Goal: Task Accomplishment & Management: Manage account settings

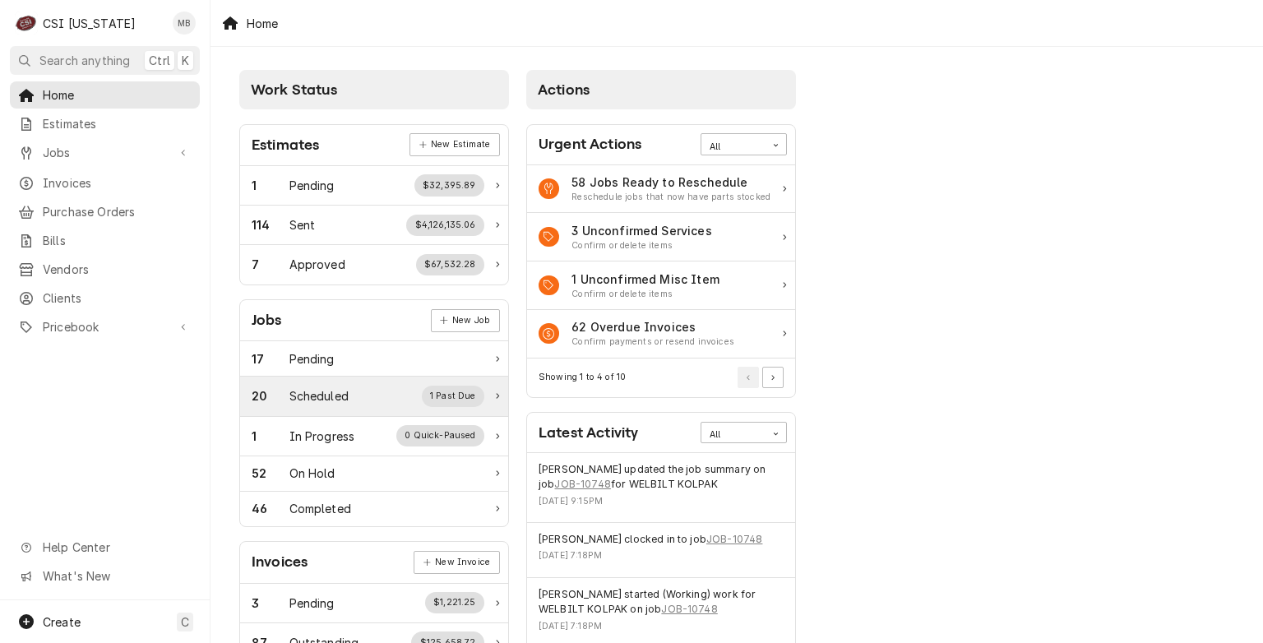
click at [378, 412] on div "20 Scheduled 1 Past Due" at bounding box center [374, 396] width 268 height 39
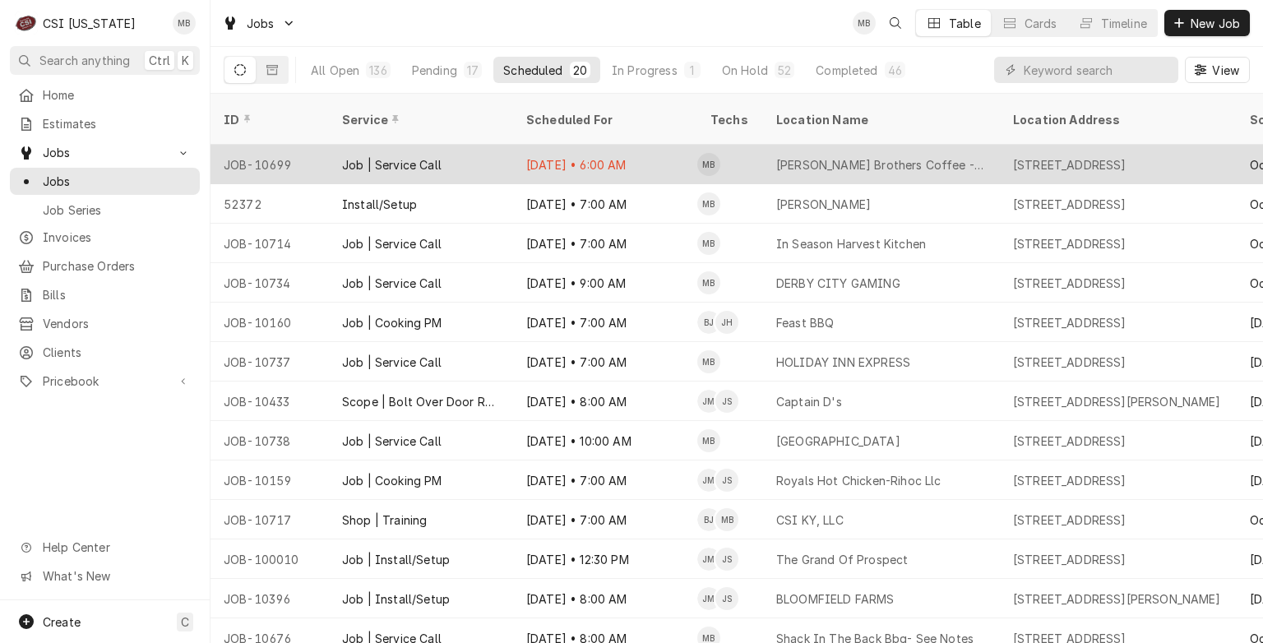
click at [438, 152] on div "Job | Service Call" at bounding box center [421, 164] width 184 height 39
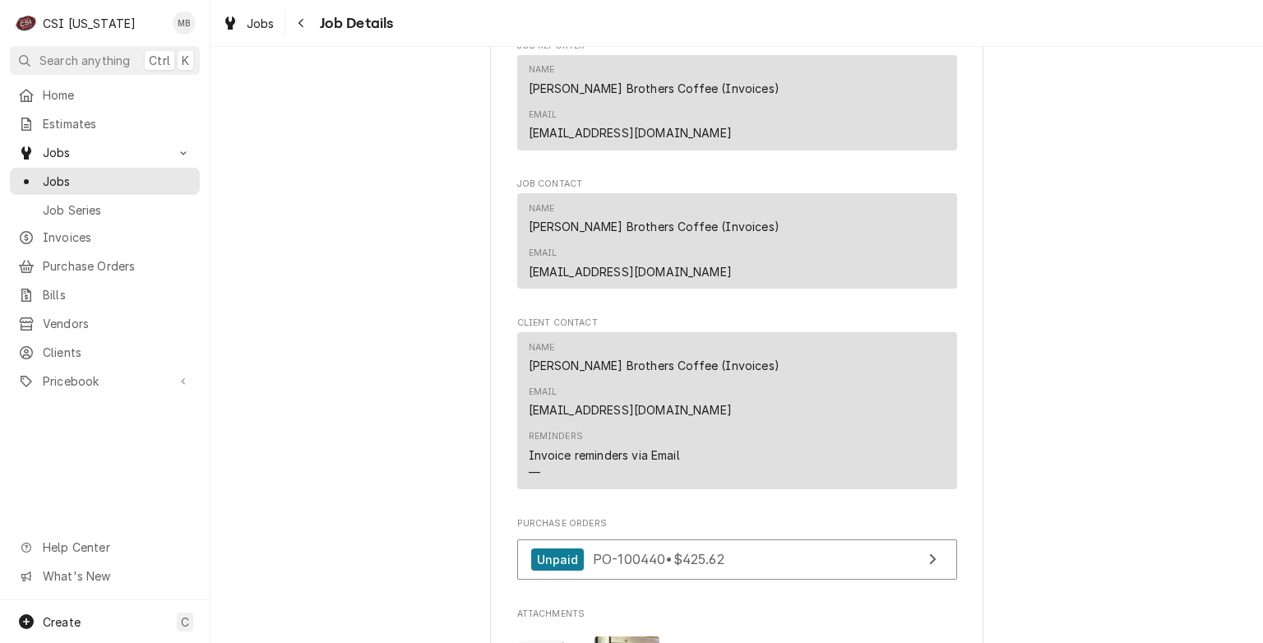
scroll to position [1707, 0]
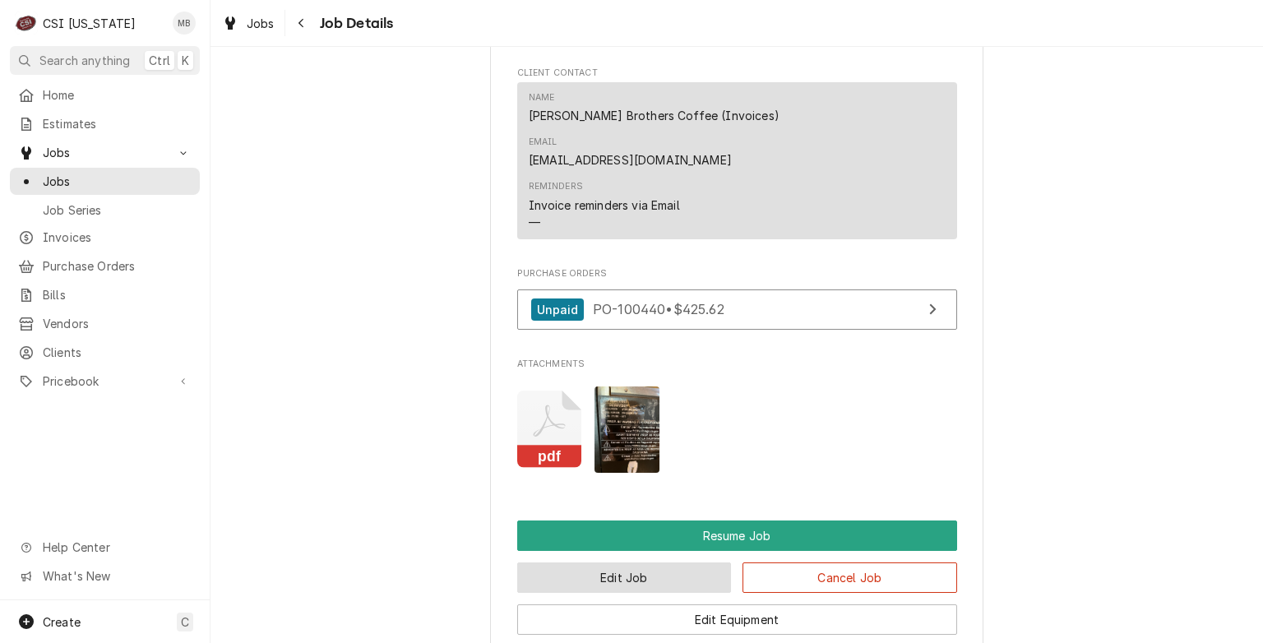
click at [618, 562] on button "Edit Job" at bounding box center [624, 577] width 215 height 30
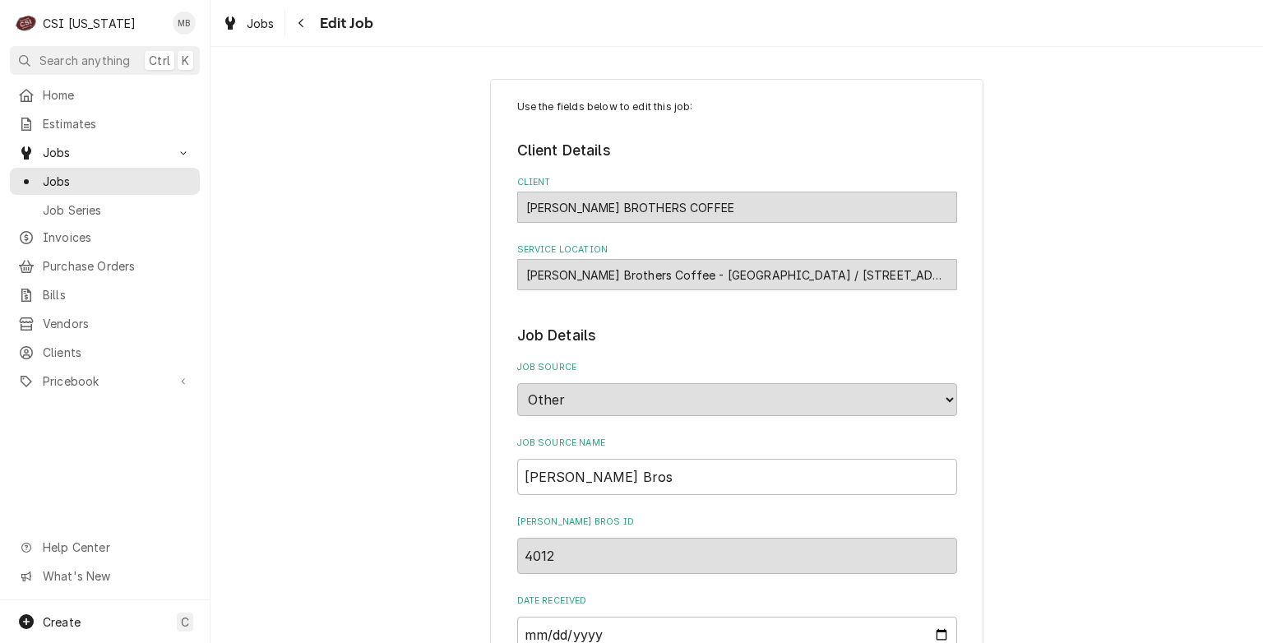
type textarea "x"
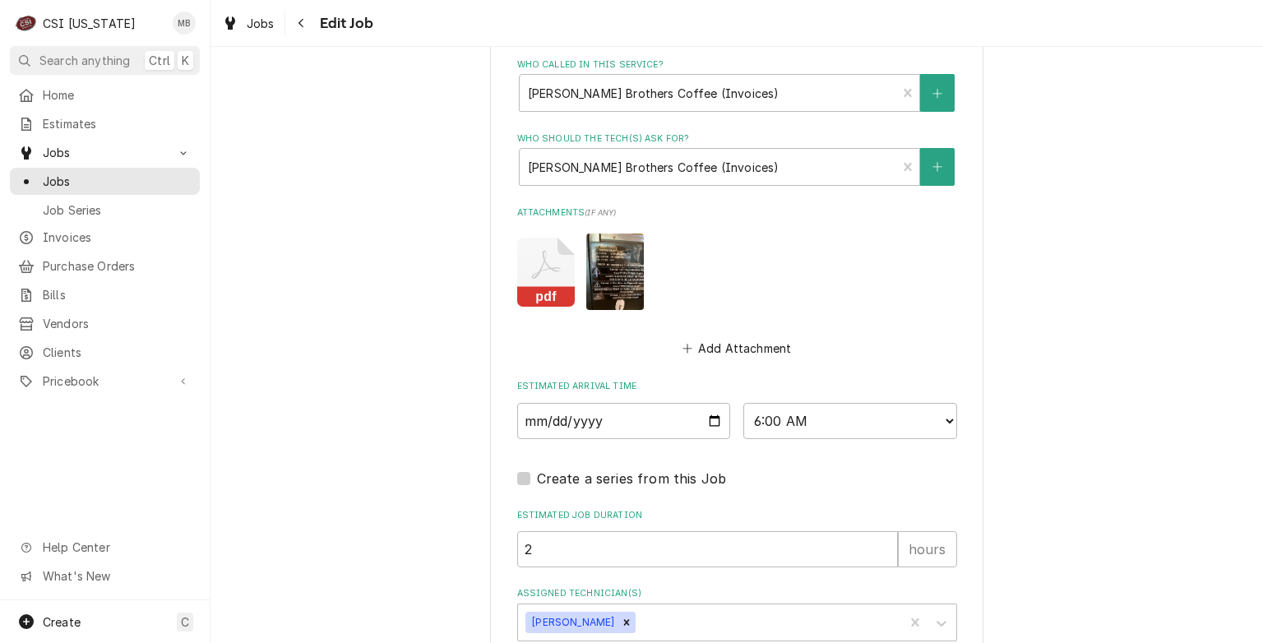
scroll to position [1331, 0]
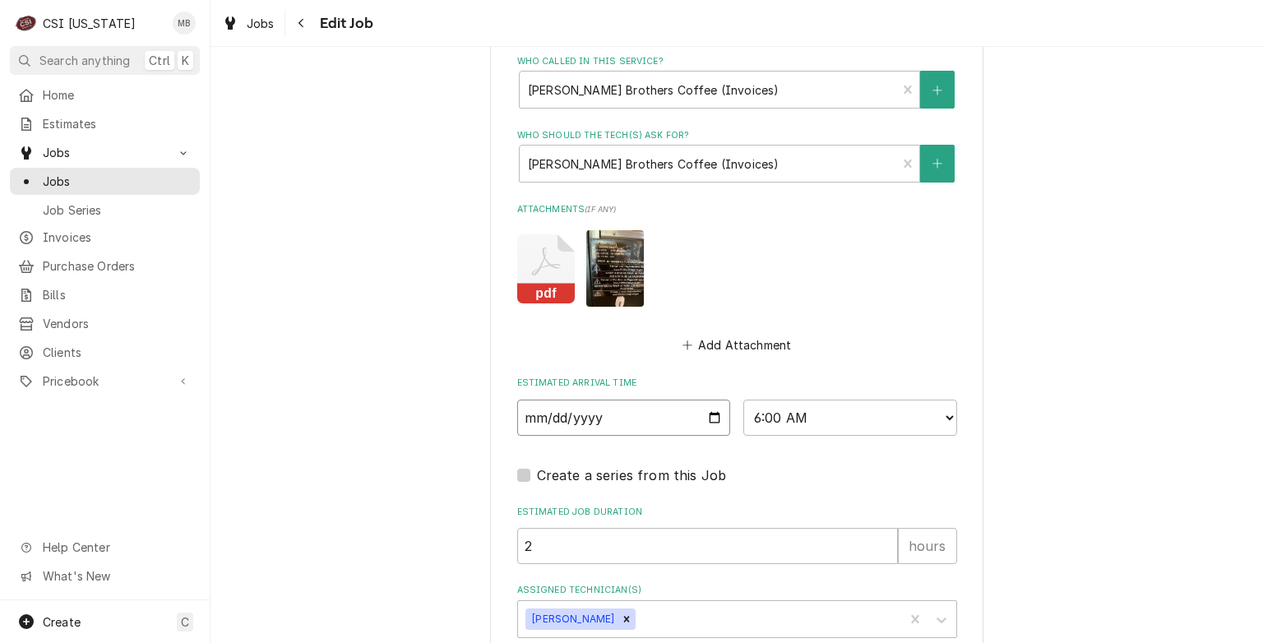
click at [709, 414] on input "2025-10-08" at bounding box center [624, 418] width 214 height 36
type input "2025-10-10"
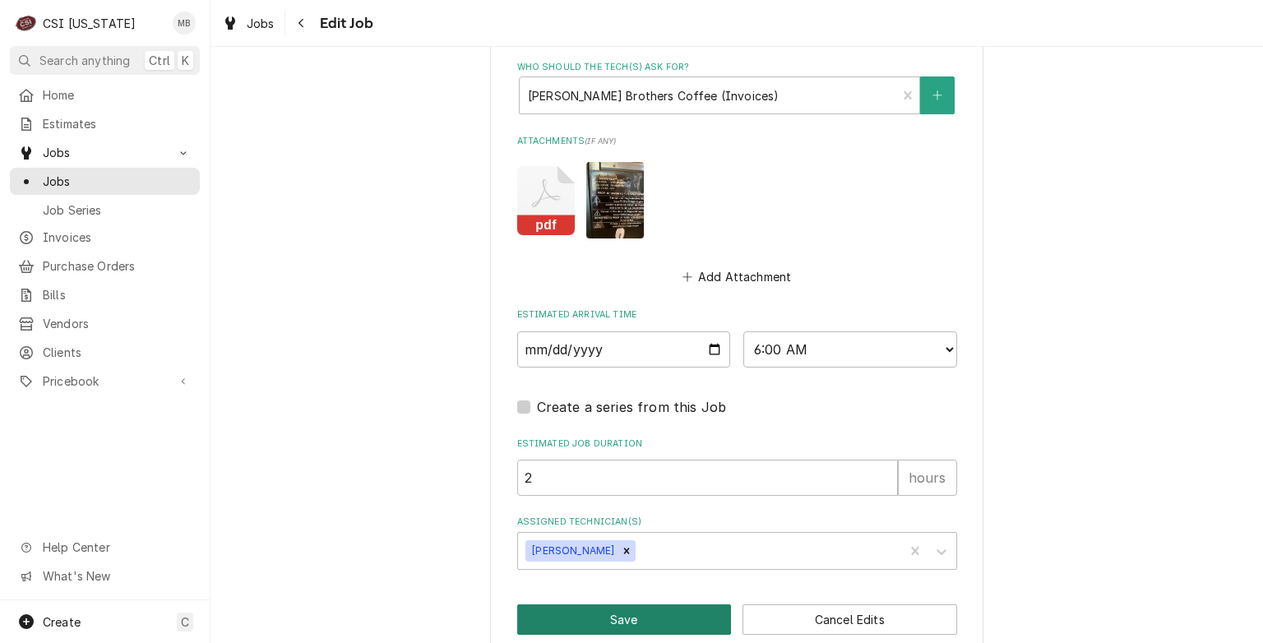
click at [653, 620] on button "Save" at bounding box center [624, 619] width 215 height 30
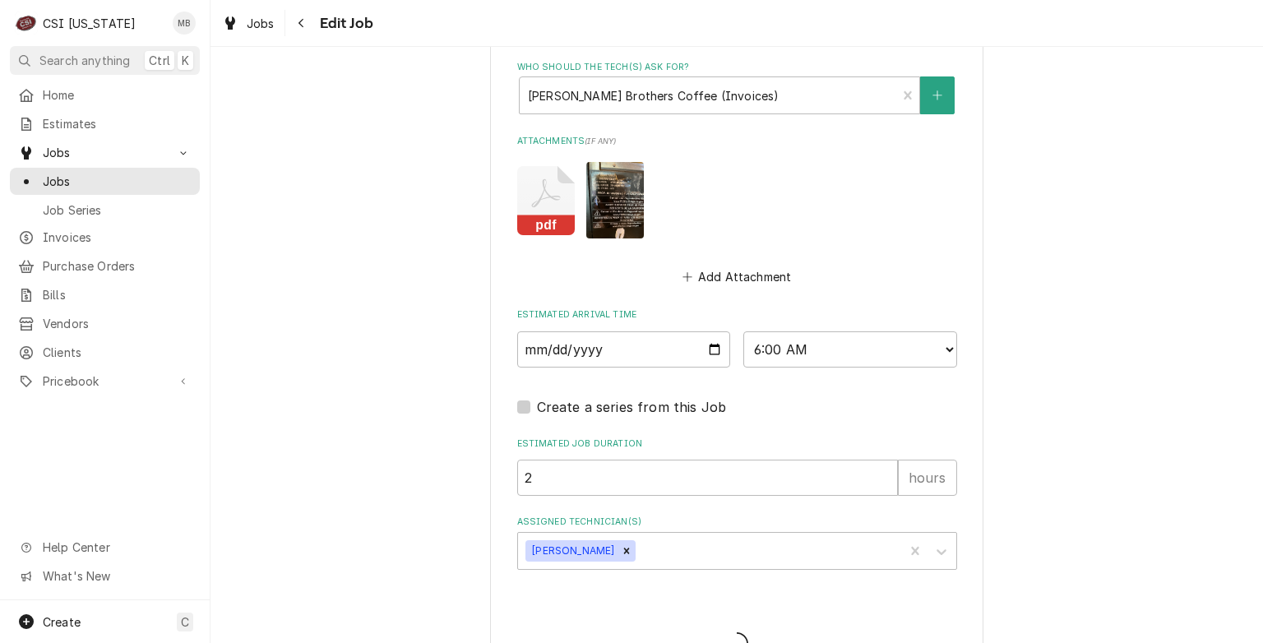
type textarea "x"
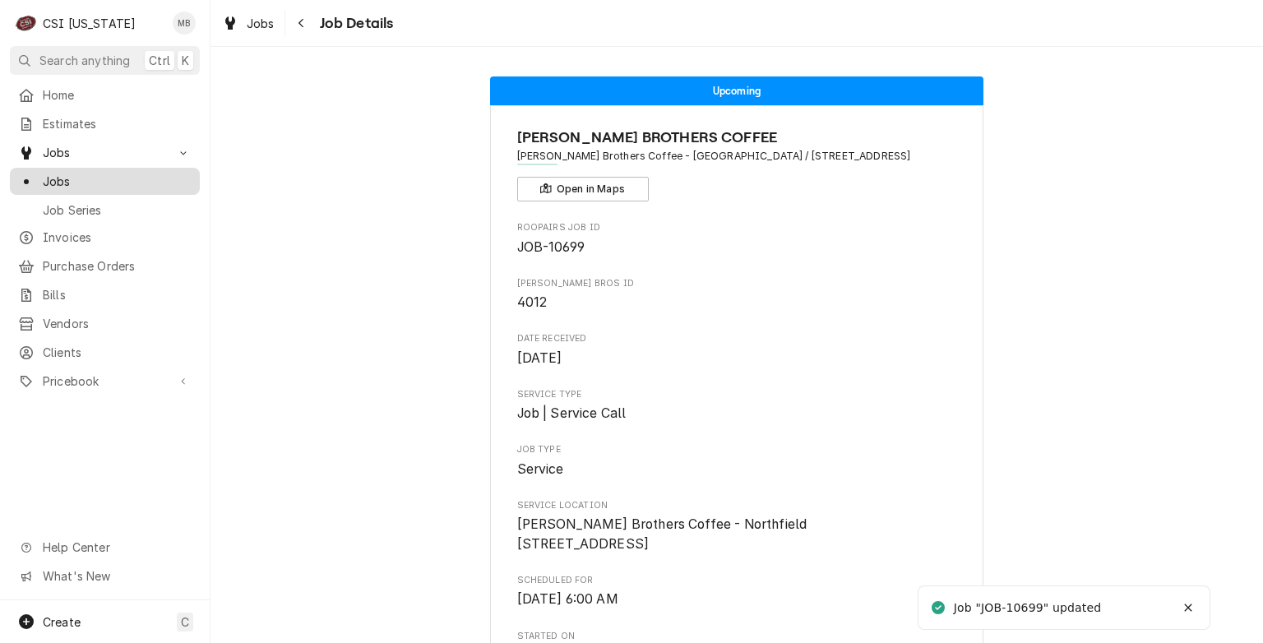
click at [56, 173] on span "Jobs" at bounding box center [117, 181] width 149 height 17
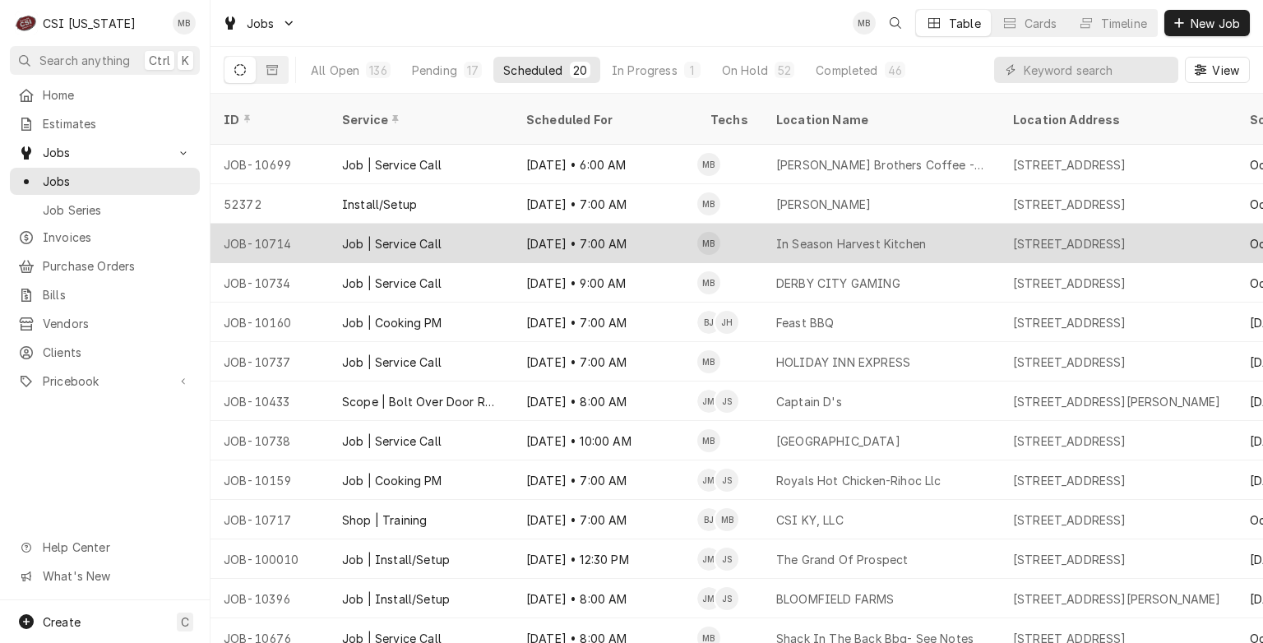
click at [356, 235] on div "Job | Service Call" at bounding box center [421, 243] width 184 height 39
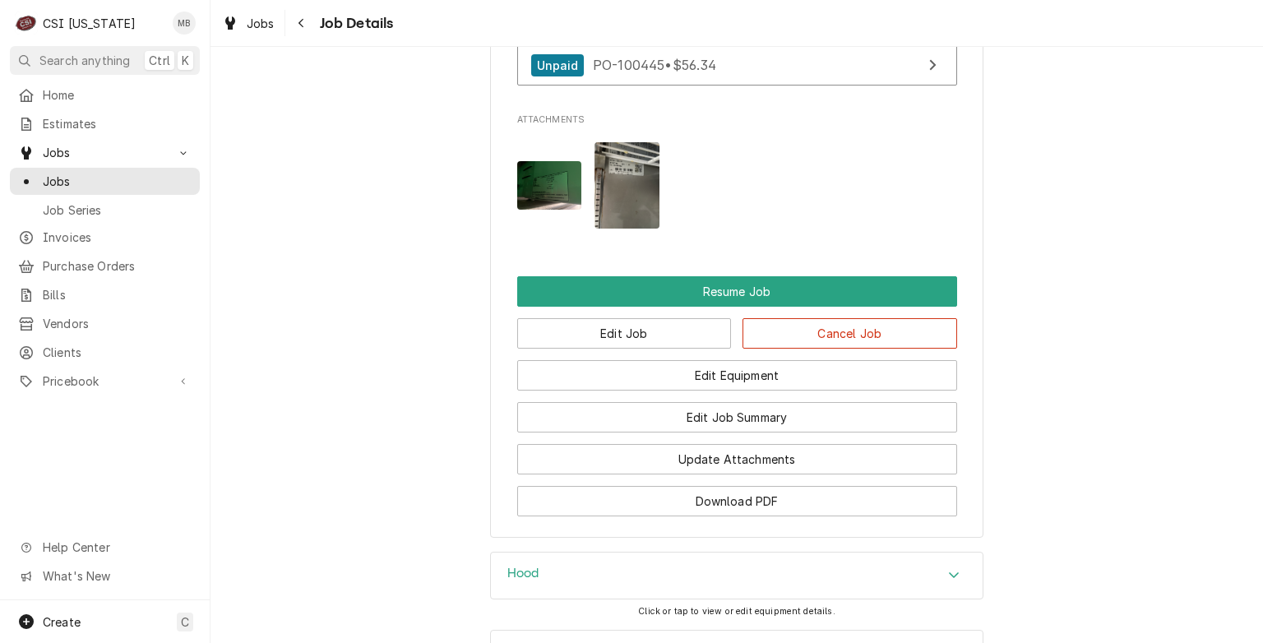
scroll to position [1787, 0]
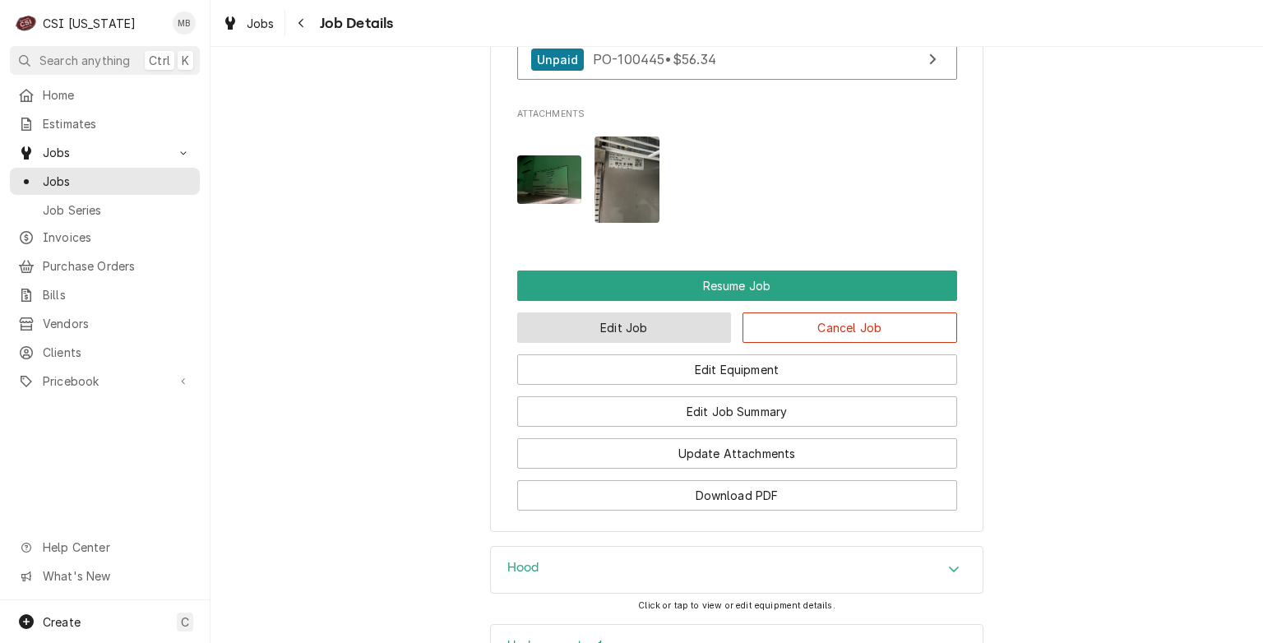
click at [582, 326] on button "Edit Job" at bounding box center [624, 327] width 215 height 30
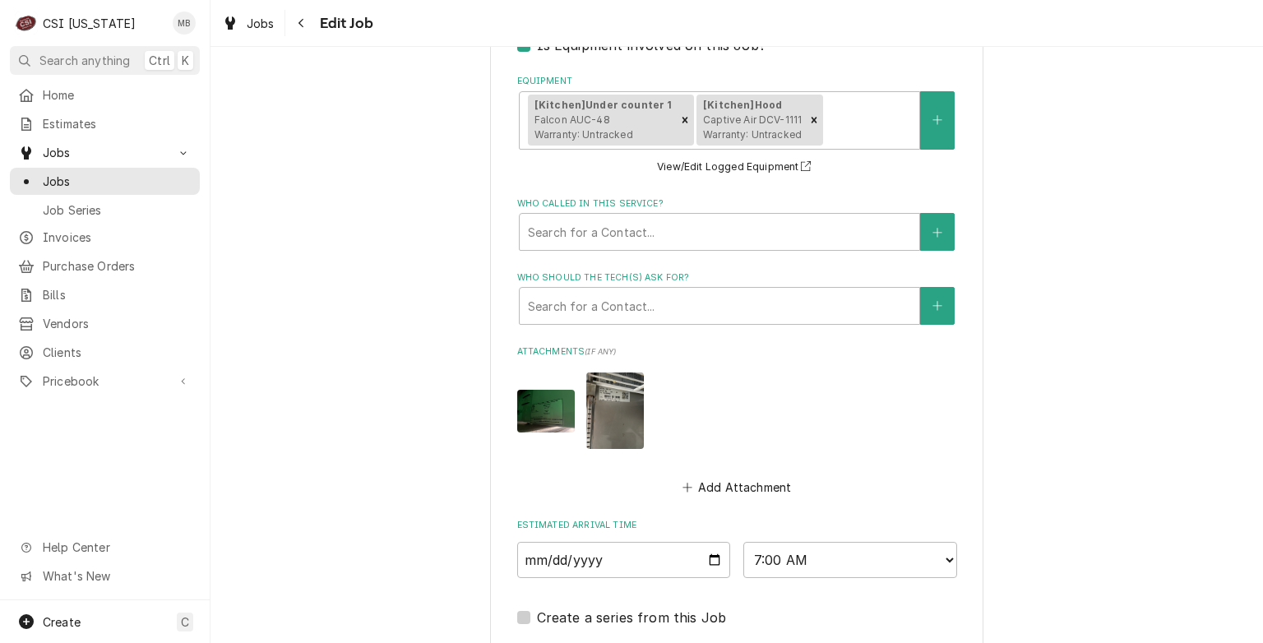
scroll to position [1401, 0]
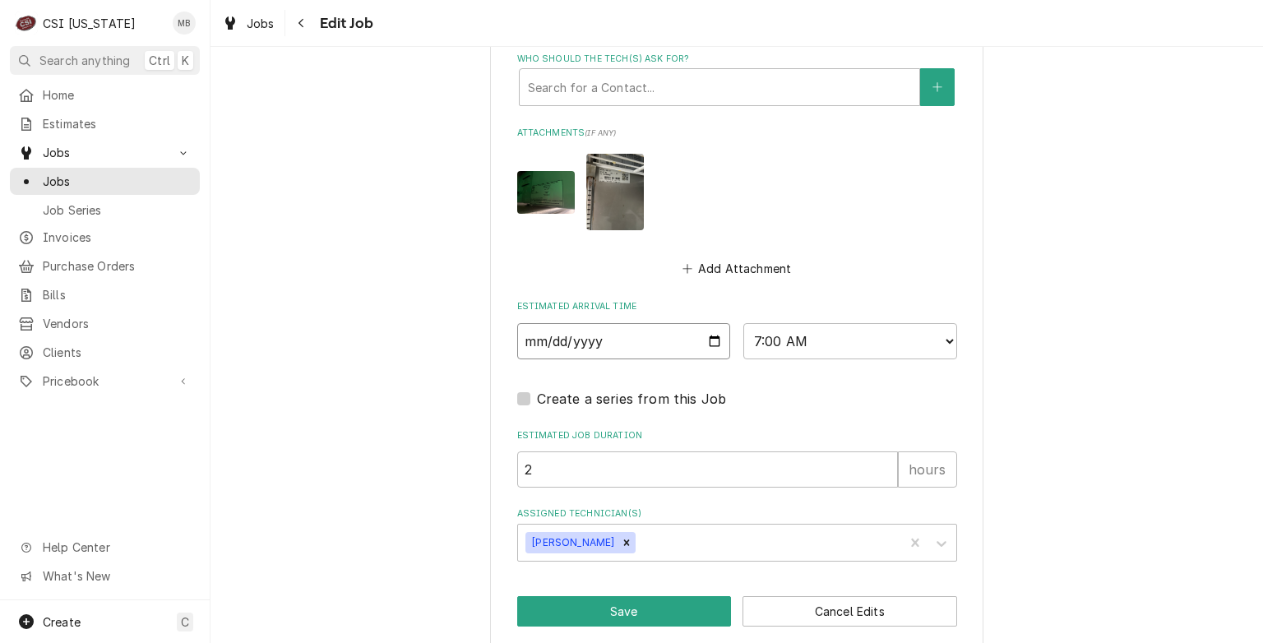
click at [715, 339] on input "2025-10-10" at bounding box center [624, 341] width 214 height 36
click at [621, 544] on div "Remove Matt Brewington" at bounding box center [626, 542] width 18 height 21
click at [621, 544] on div "Assigned Technician(s)" at bounding box center [722, 543] width 392 height 30
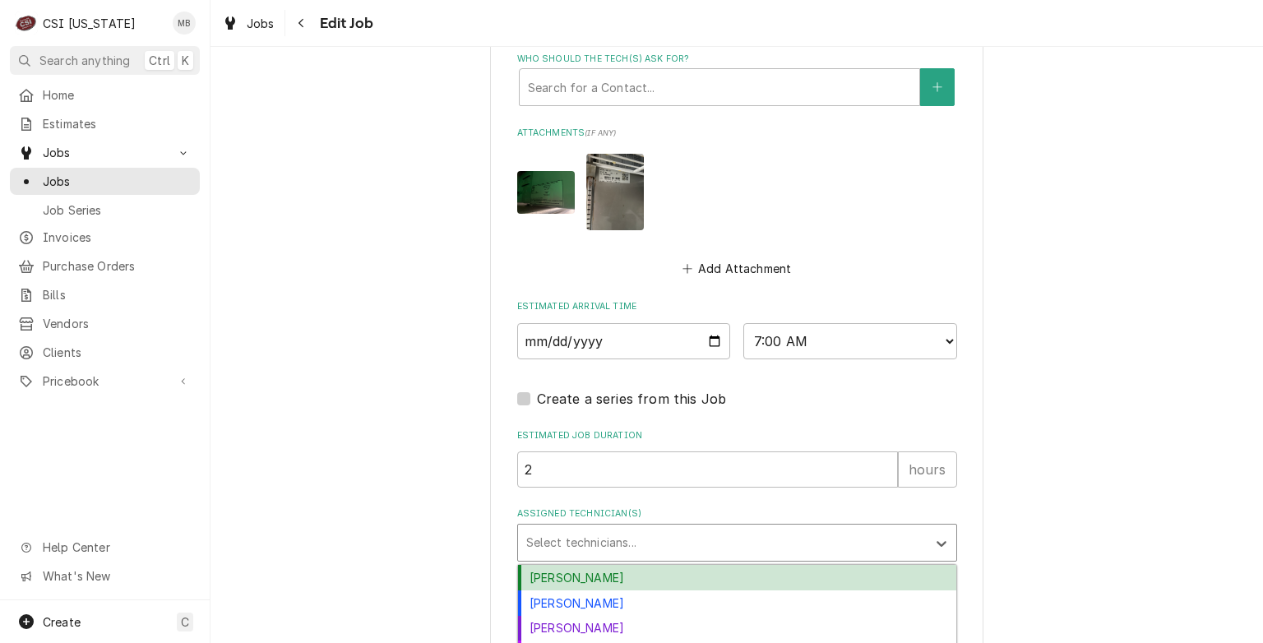
click at [612, 566] on div "Bryant Jolley" at bounding box center [737, 577] width 438 height 25
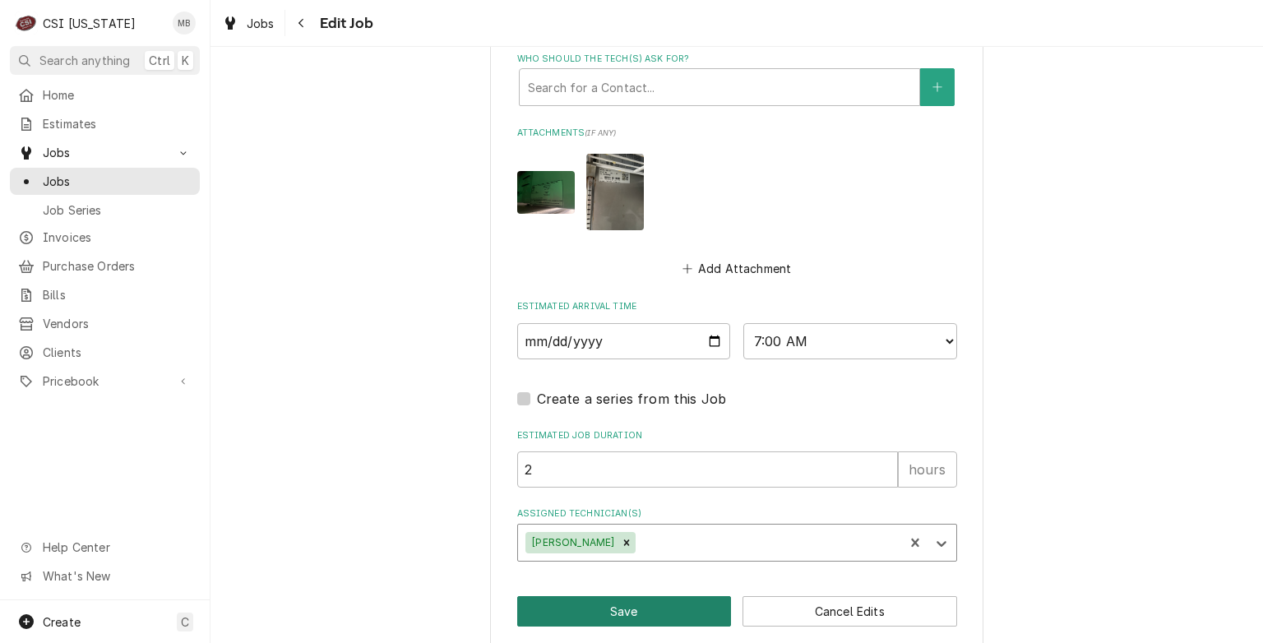
click at [613, 606] on button "Save" at bounding box center [624, 611] width 215 height 30
type textarea "x"
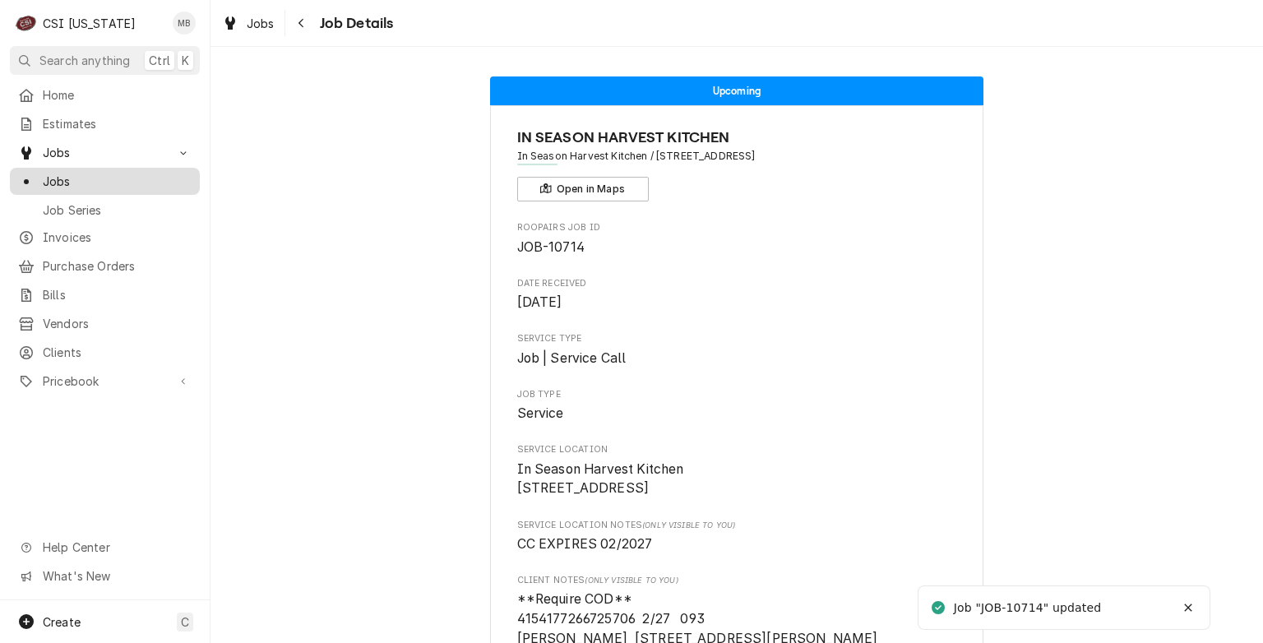
click at [61, 183] on span "Jobs" at bounding box center [117, 181] width 149 height 17
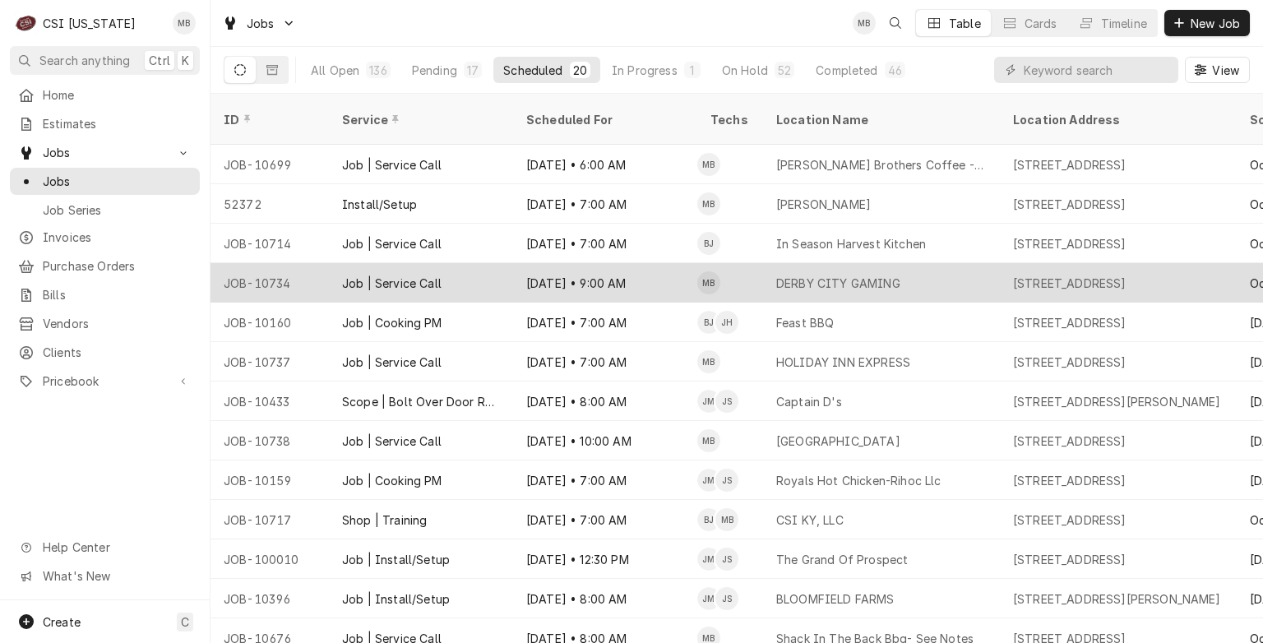
click at [414, 276] on div "Job | Service Call" at bounding box center [421, 282] width 184 height 39
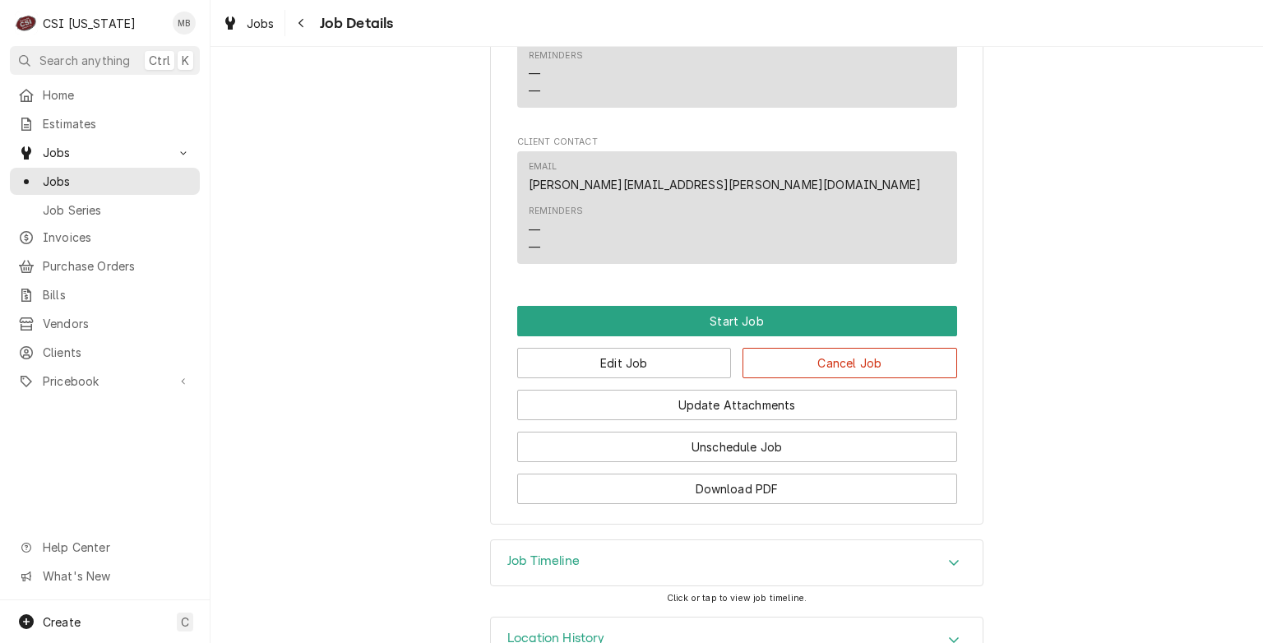
scroll to position [1055, 0]
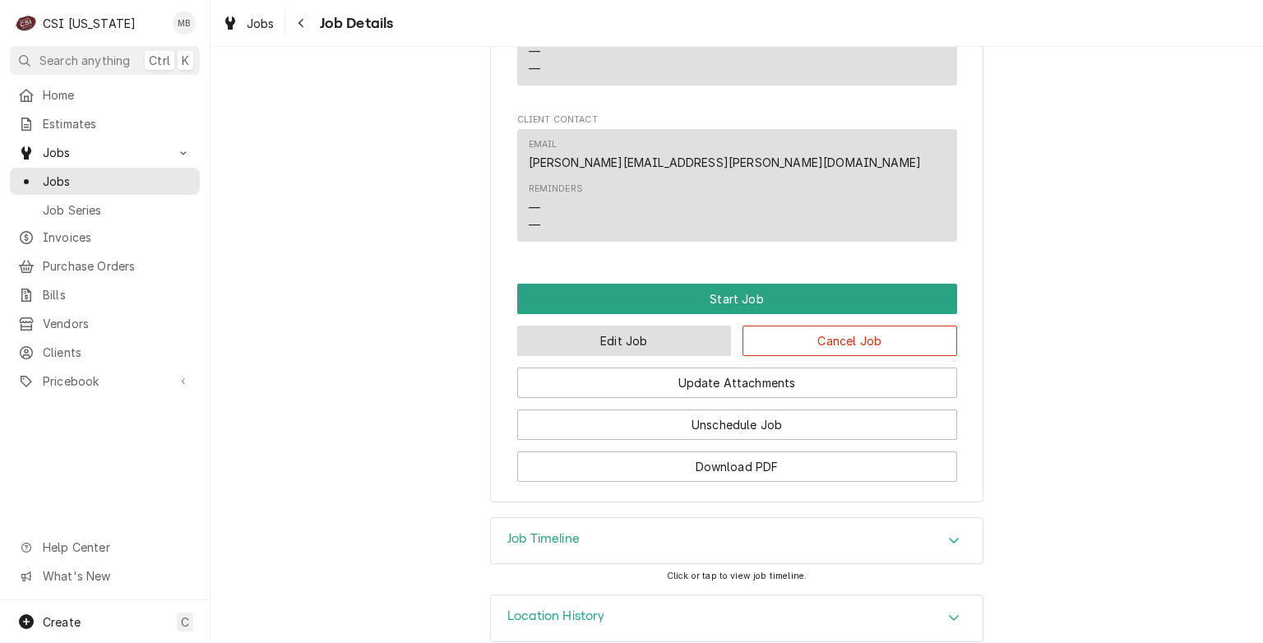
click at [529, 326] on button "Edit Job" at bounding box center [624, 341] width 215 height 30
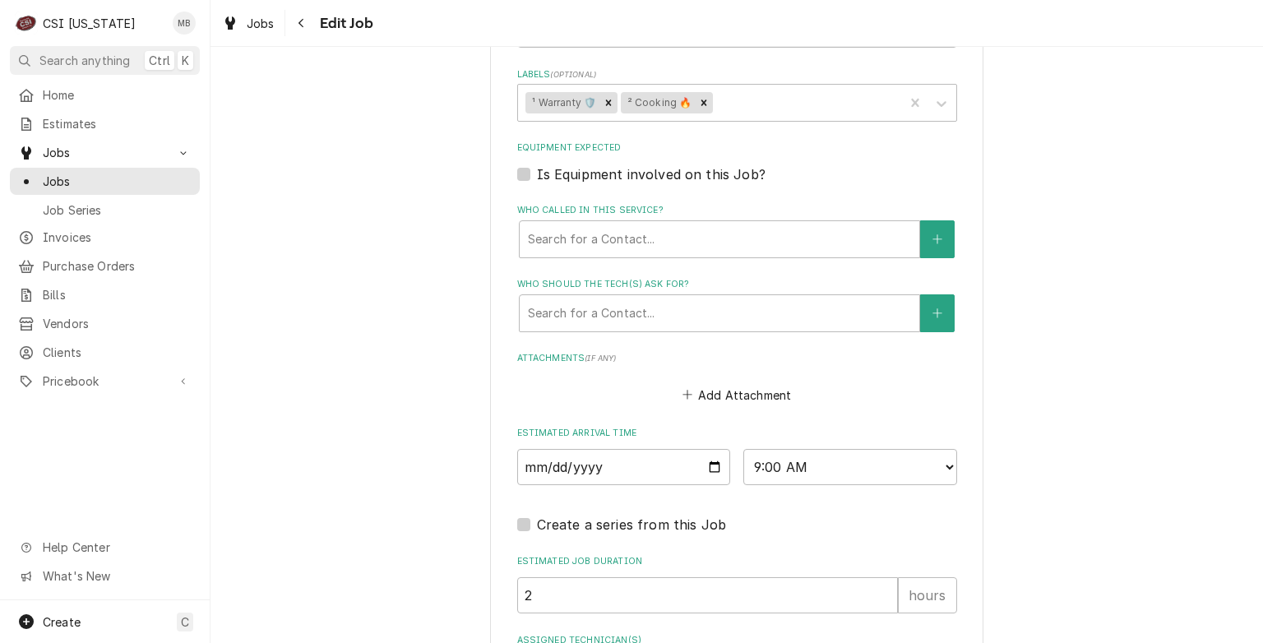
scroll to position [1143, 0]
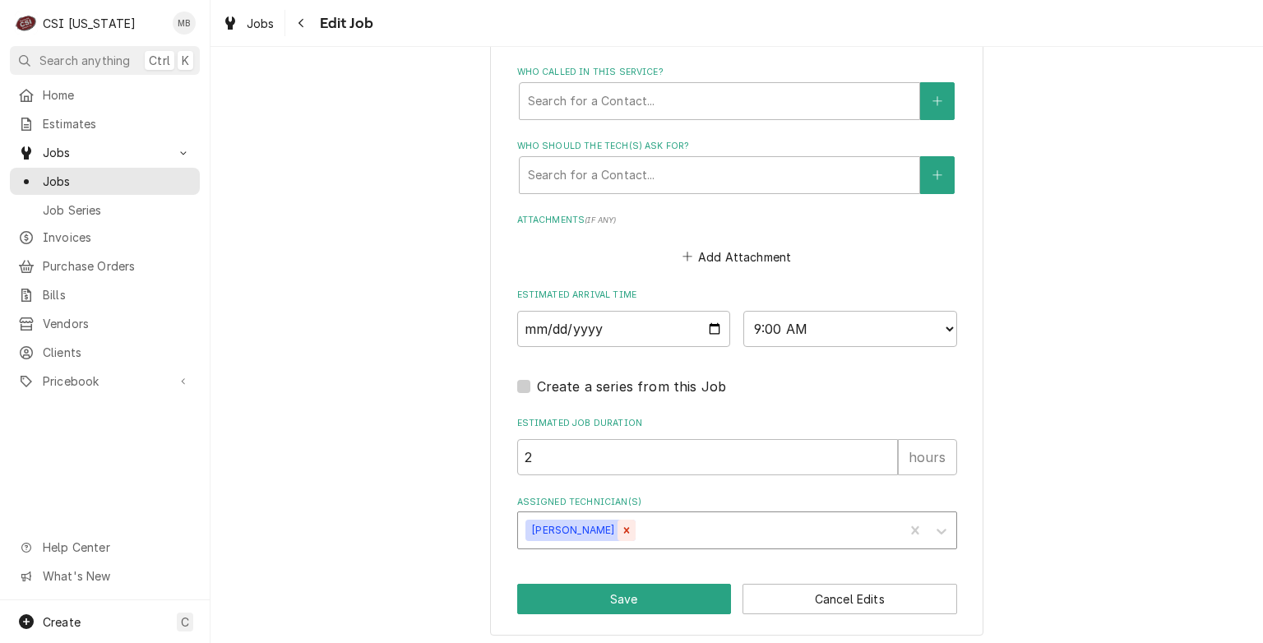
click at [621, 521] on div "Remove Matt Brewington" at bounding box center [626, 530] width 18 height 21
click at [621, 521] on div "Assigned Technician(s)" at bounding box center [722, 530] width 392 height 30
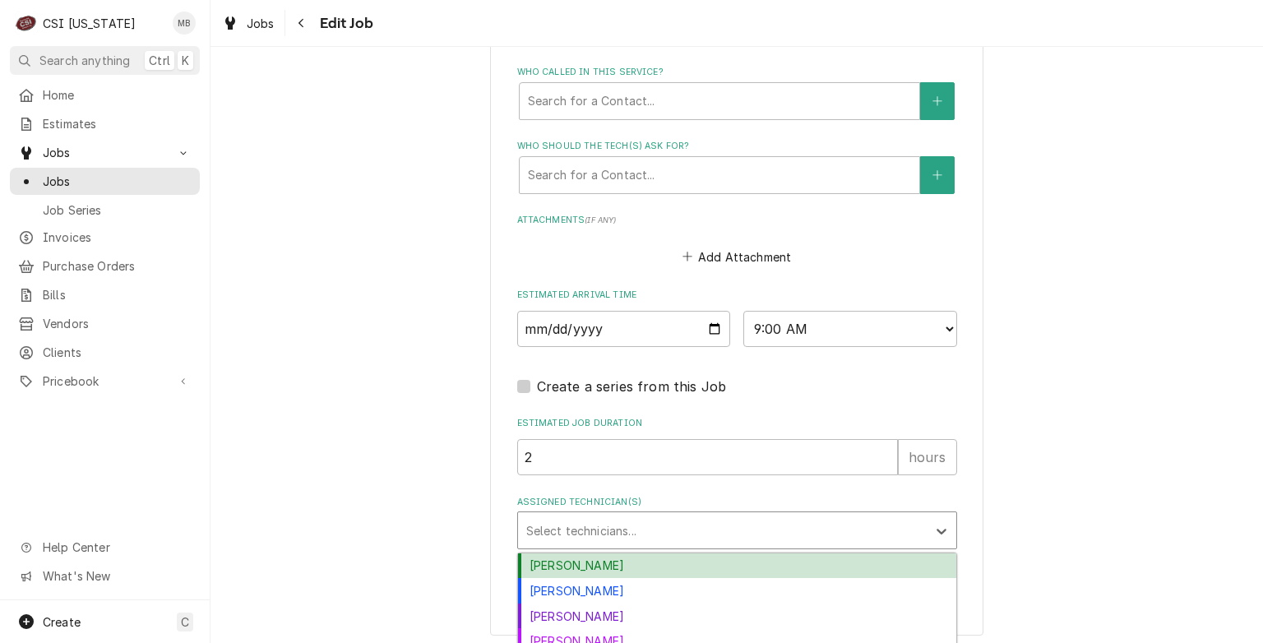
click at [608, 556] on div "[PERSON_NAME]" at bounding box center [737, 565] width 438 height 25
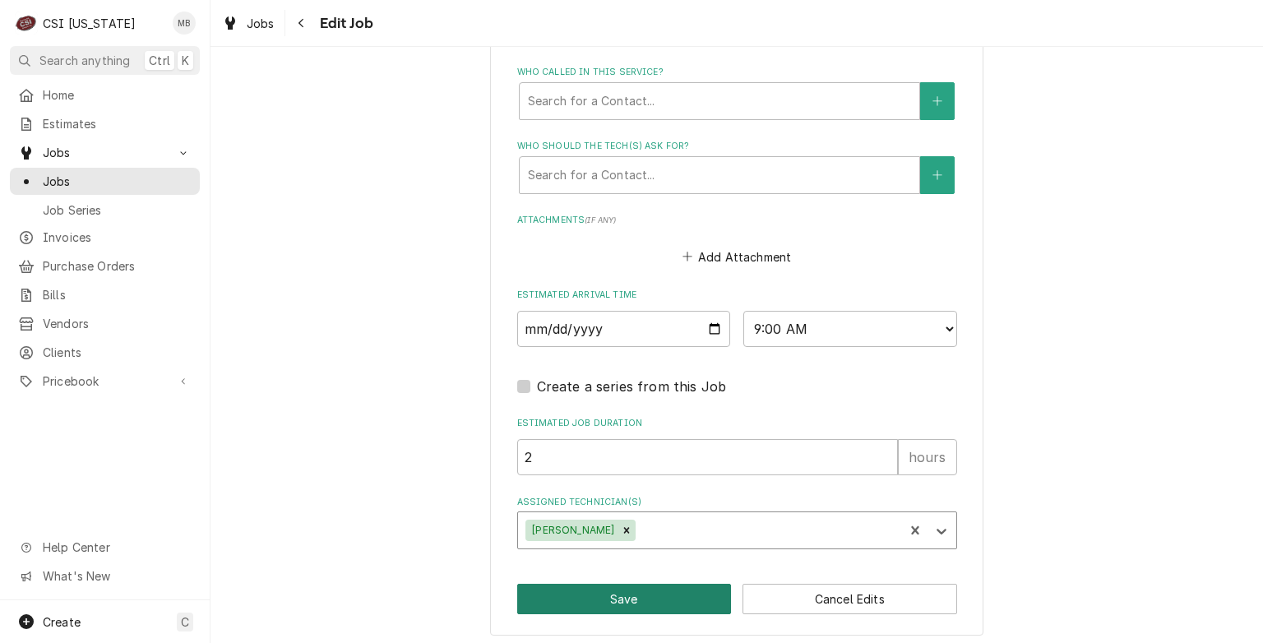
click at [616, 598] on button "Save" at bounding box center [624, 599] width 215 height 30
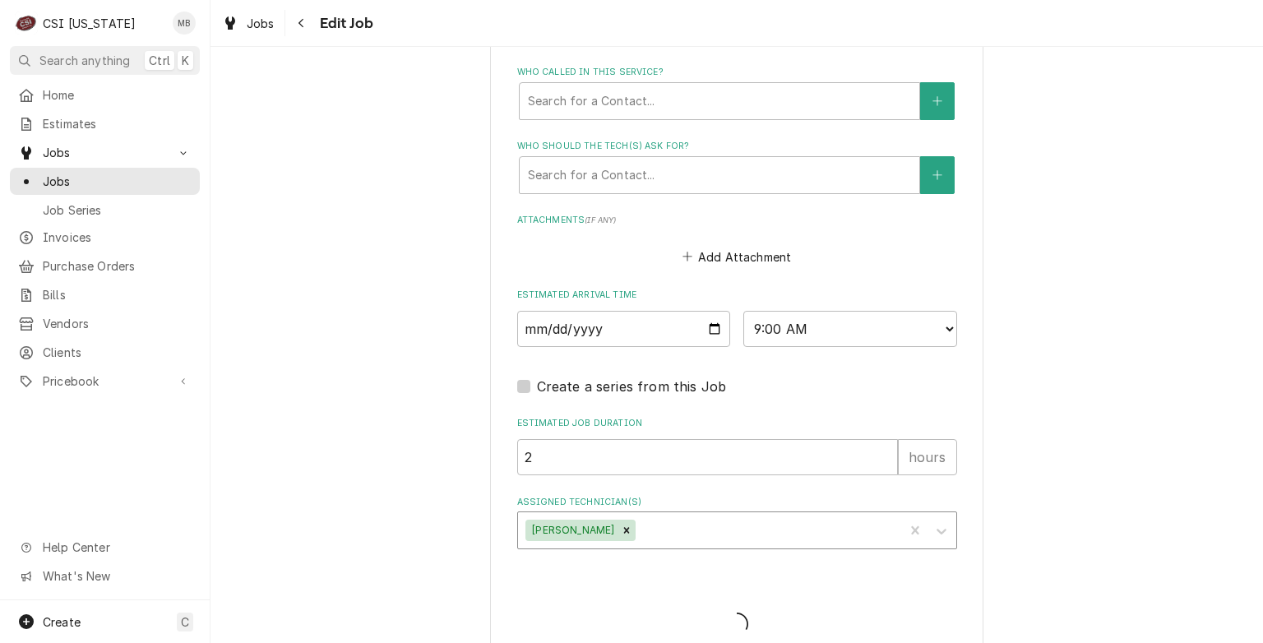
type textarea "x"
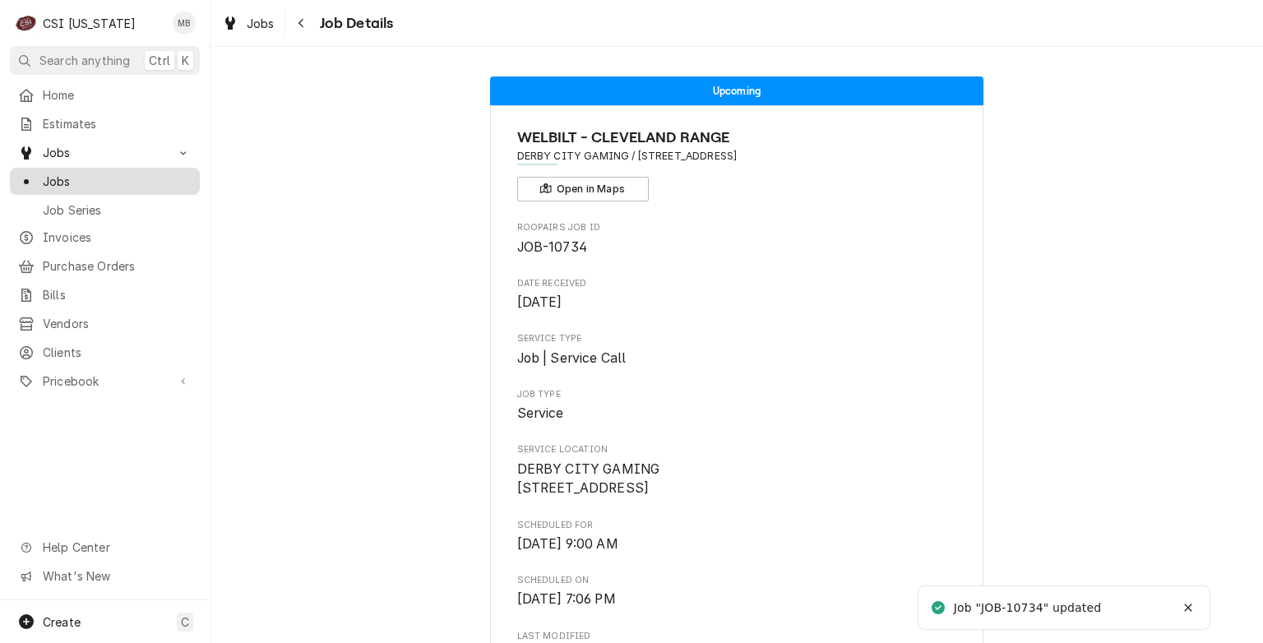
click at [76, 184] on div "Jobs" at bounding box center [104, 181] width 183 height 21
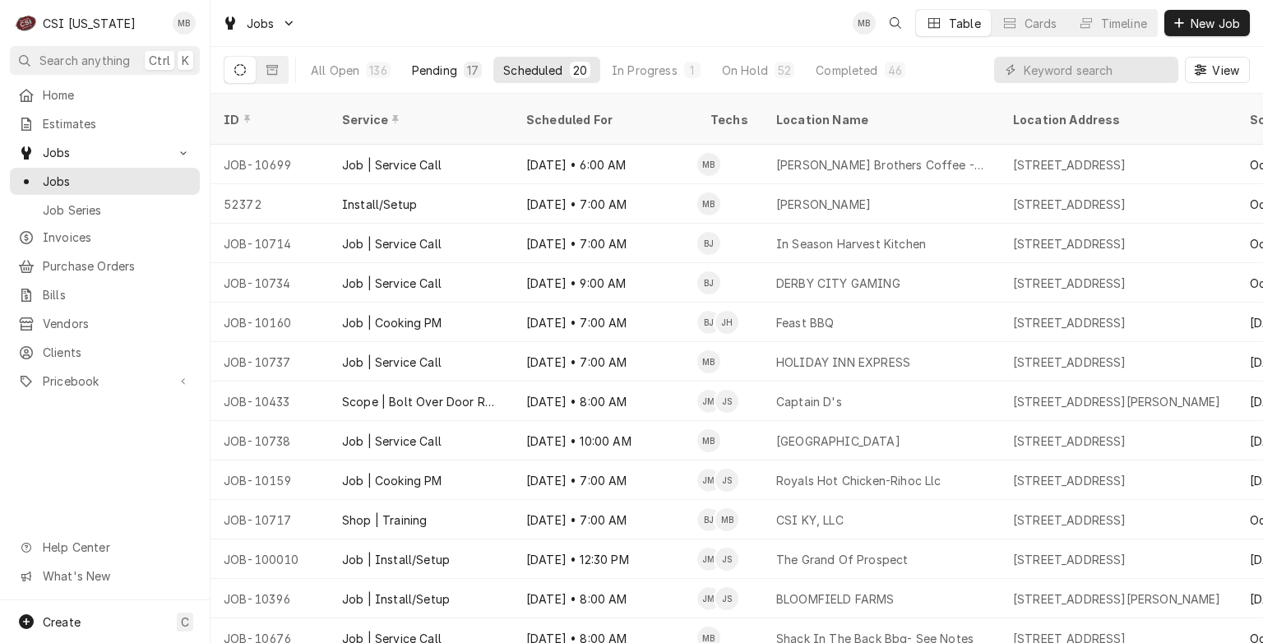
click at [455, 74] on div "Pending" at bounding box center [434, 70] width 45 height 17
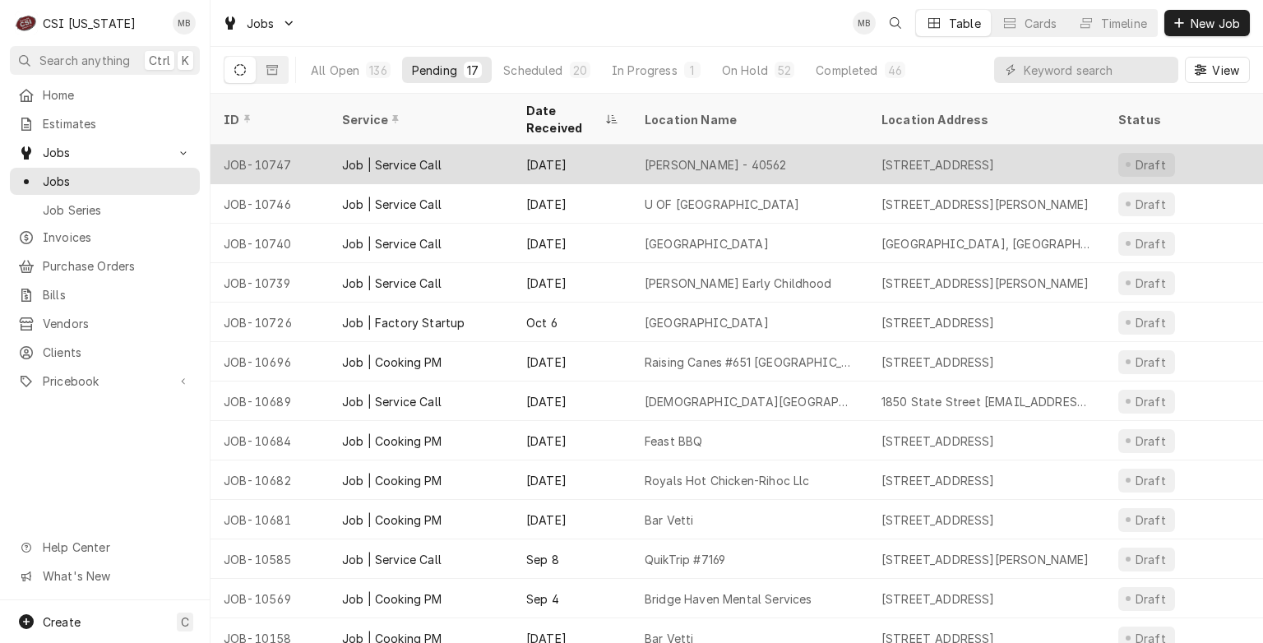
click at [566, 147] on div "Oct 9" at bounding box center [572, 164] width 118 height 39
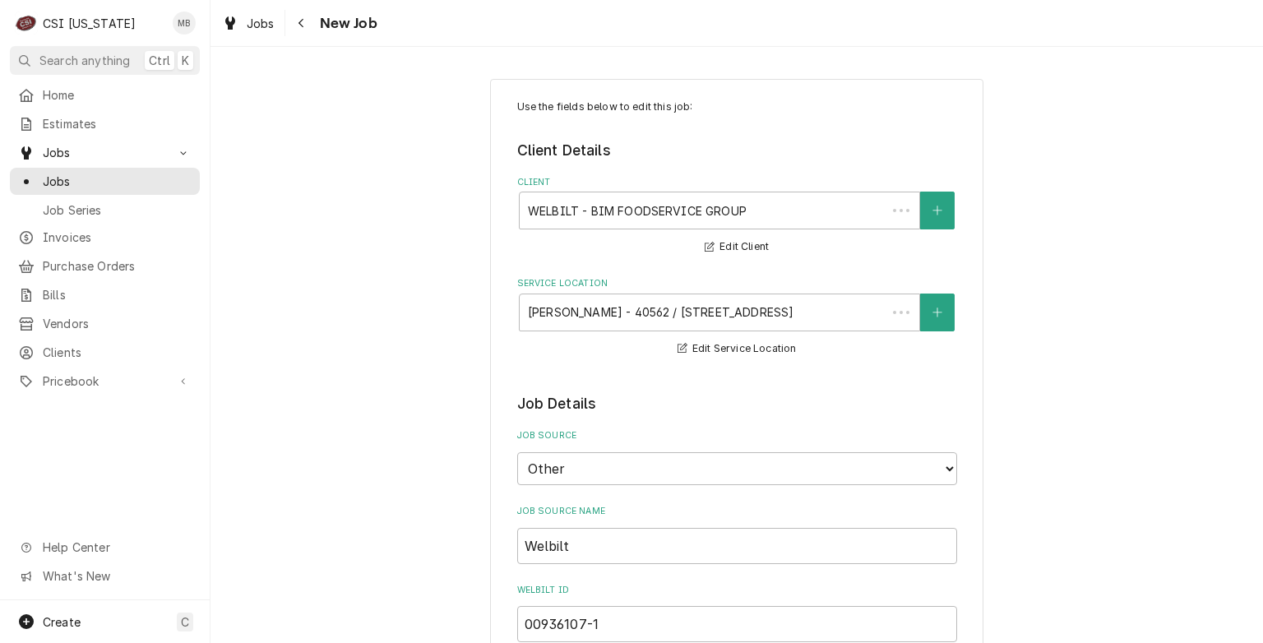
type textarea "x"
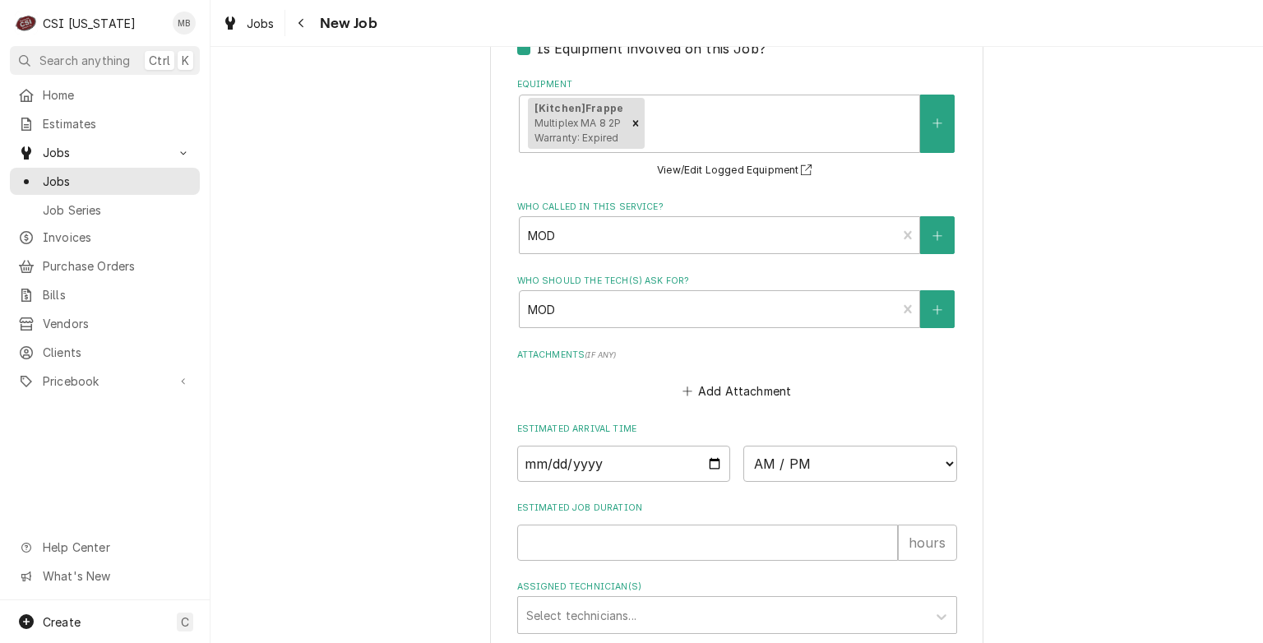
scroll to position [1551, 0]
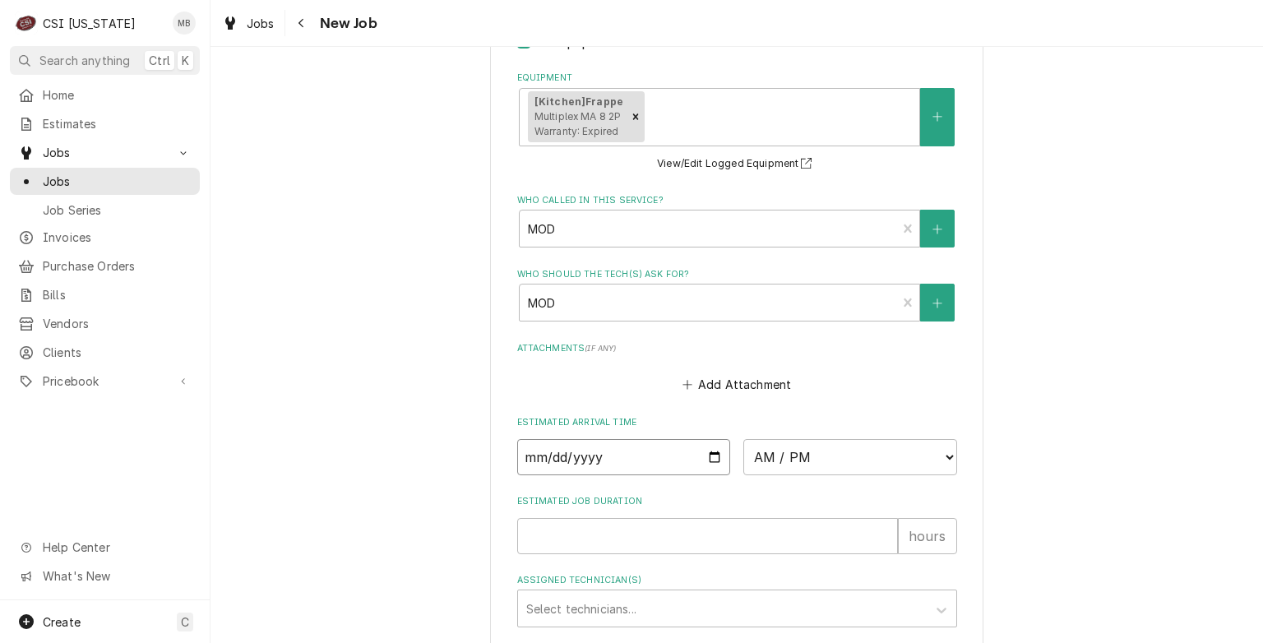
click at [709, 449] on input "Date" at bounding box center [624, 457] width 214 height 36
type input "[DATE]"
type textarea "x"
click at [802, 455] on select "AM / PM 6:00 AM 6:15 AM 6:30 AM 6:45 AM 7:00 AM 7:15 AM 7:30 AM 7:45 AM 8:00 AM…" at bounding box center [850, 457] width 214 height 36
select select "09:00:00"
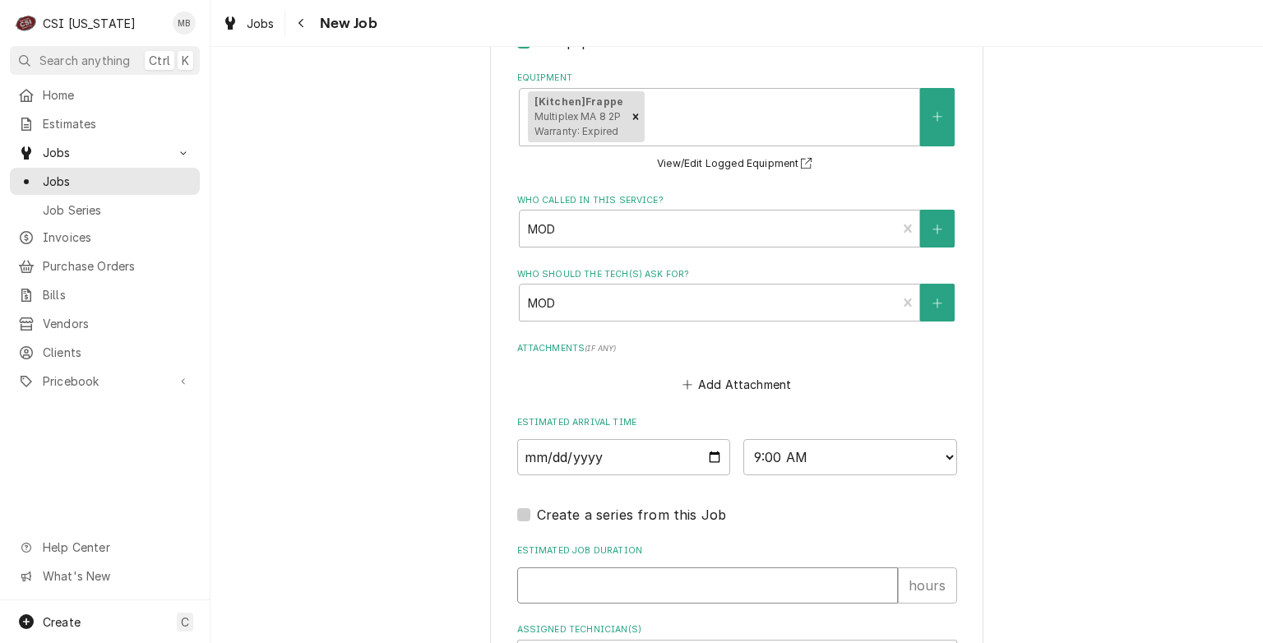
click at [658, 580] on input "Estimated Job Duration" at bounding box center [707, 585] width 381 height 36
type textarea "x"
type input "2"
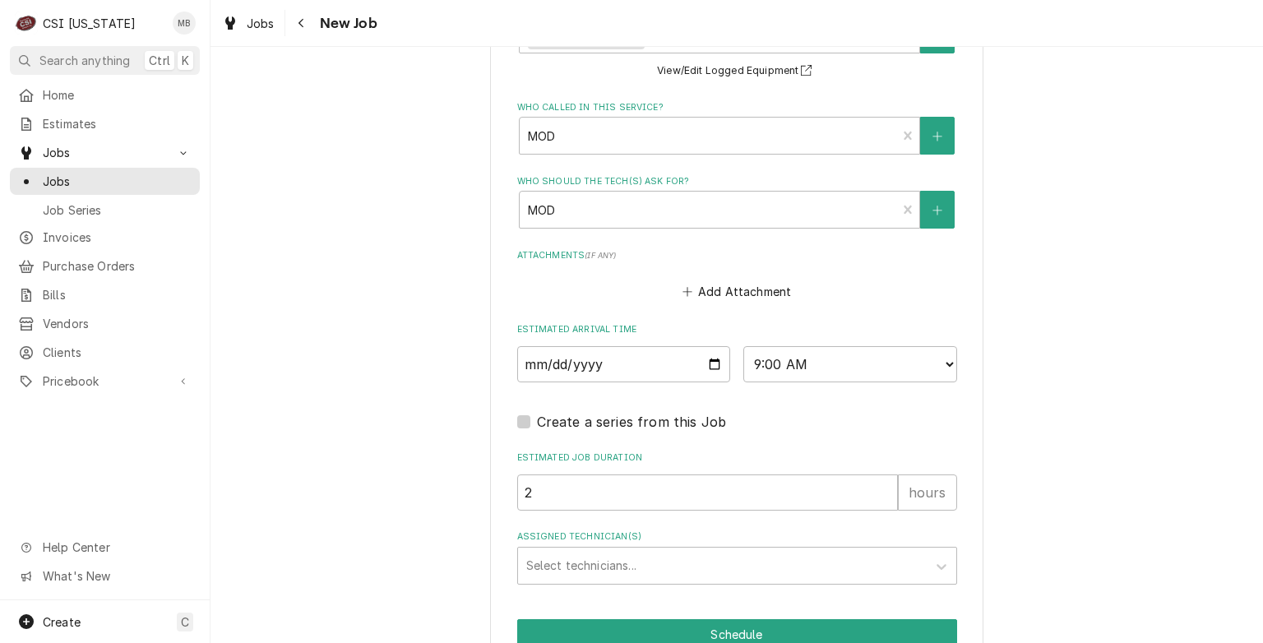
scroll to position [1670, 0]
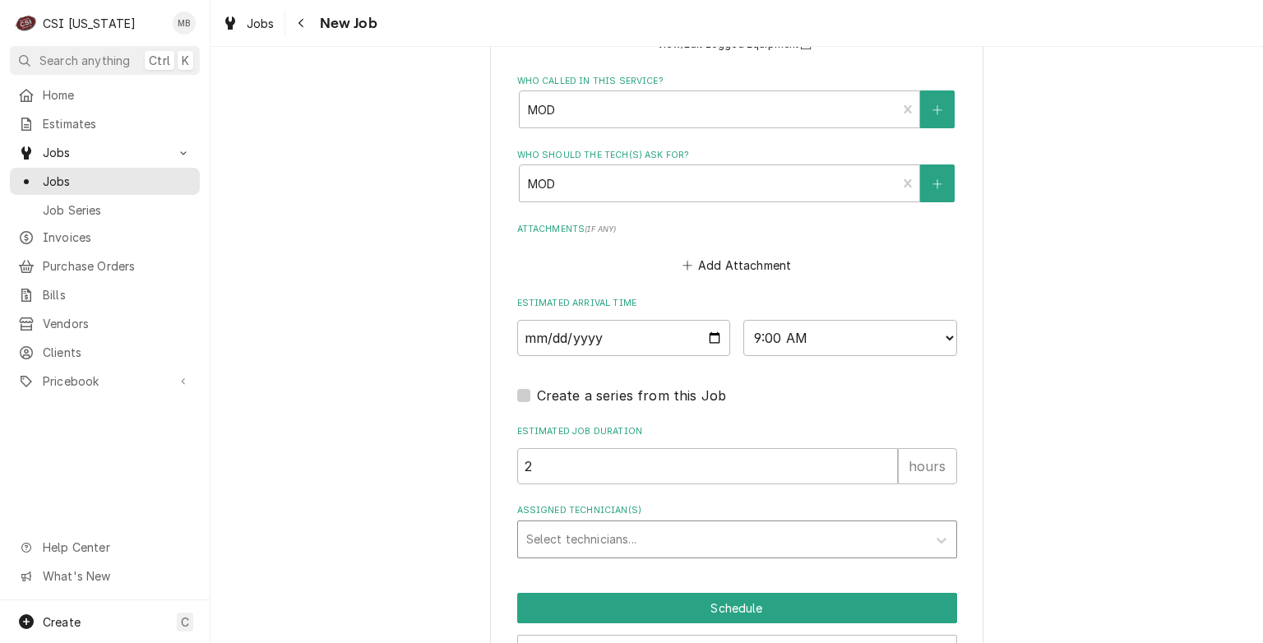
click at [676, 524] on div "Assigned Technician(s)" at bounding box center [722, 539] width 392 height 30
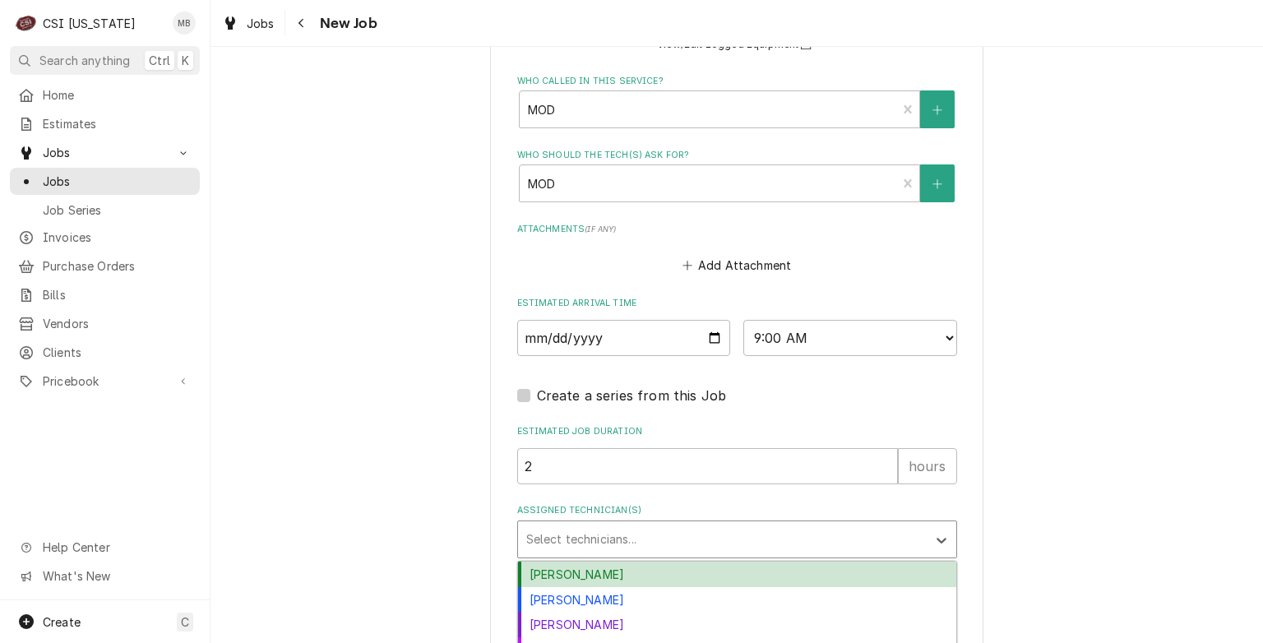
click at [596, 574] on div "Bryant Jolley" at bounding box center [737, 573] width 438 height 25
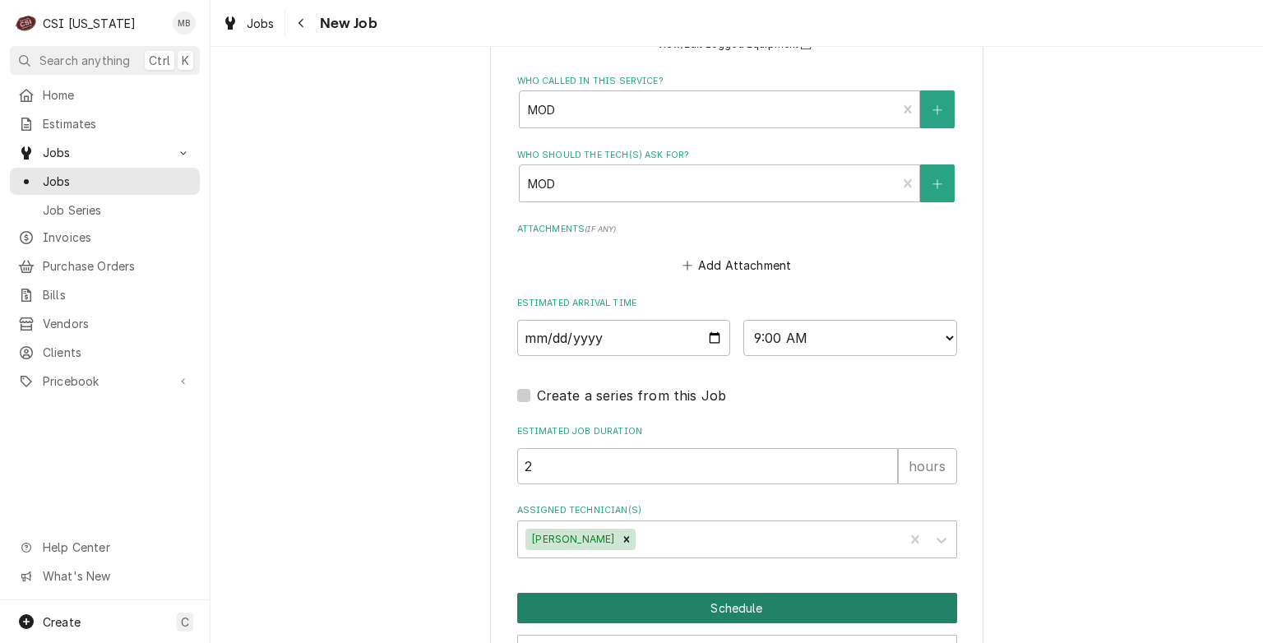
click at [611, 600] on button "Schedule" at bounding box center [737, 608] width 440 height 30
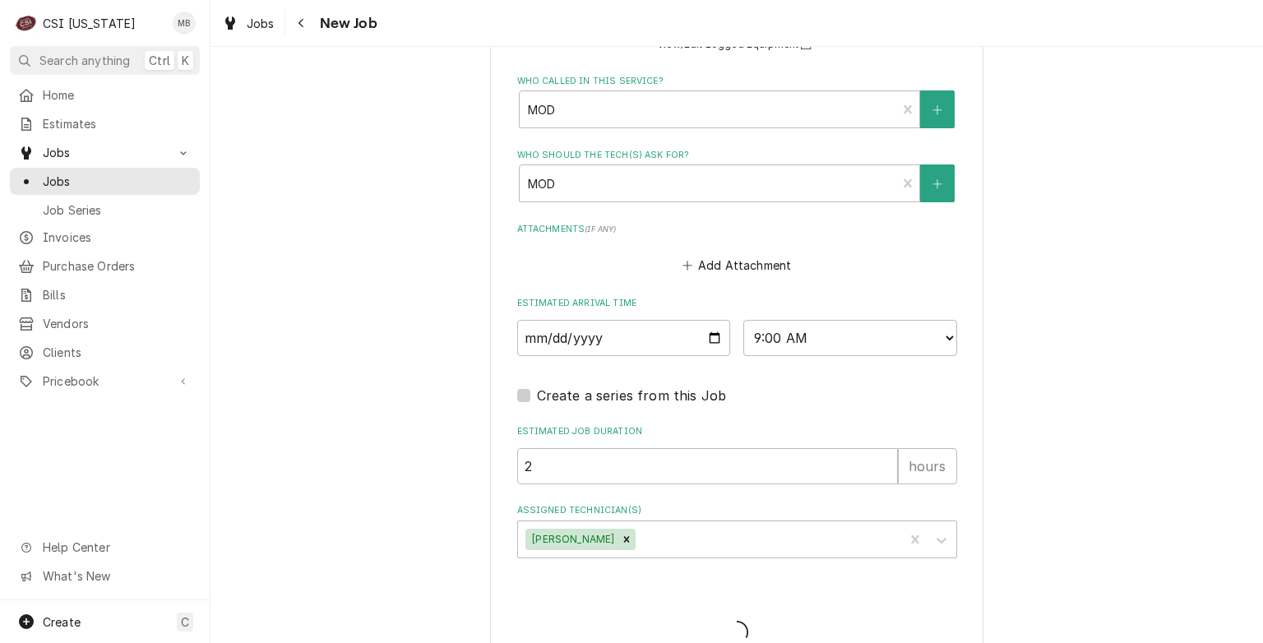
type textarea "x"
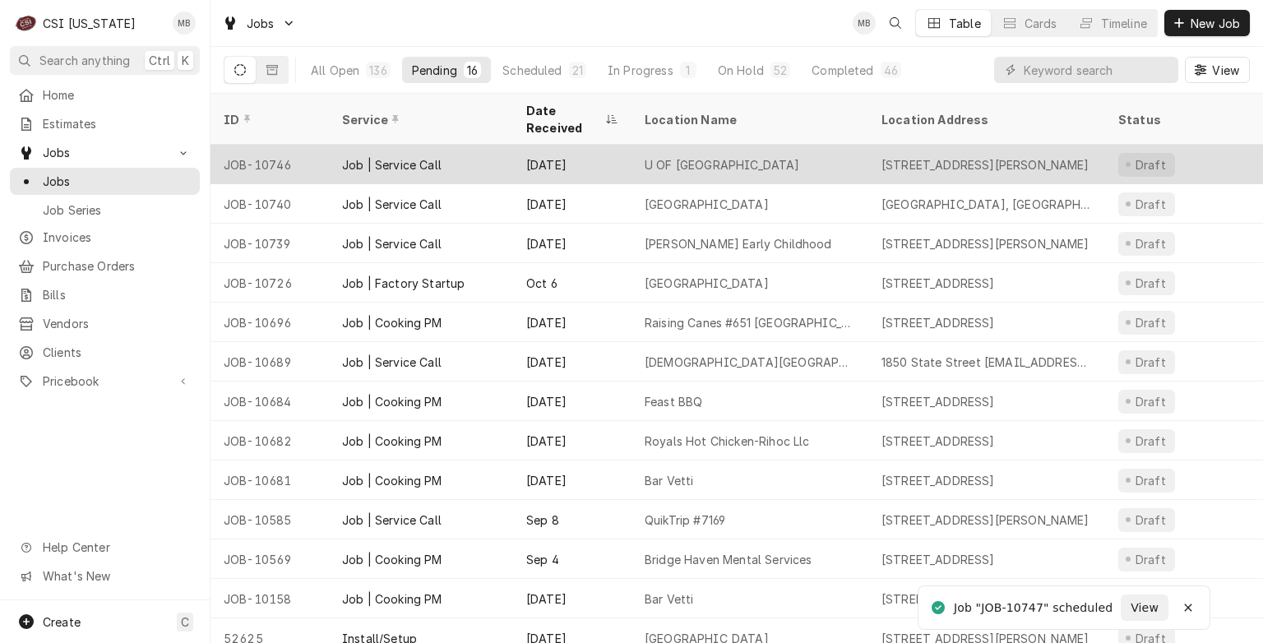
click at [596, 145] on div "Oct 9" at bounding box center [572, 164] width 118 height 39
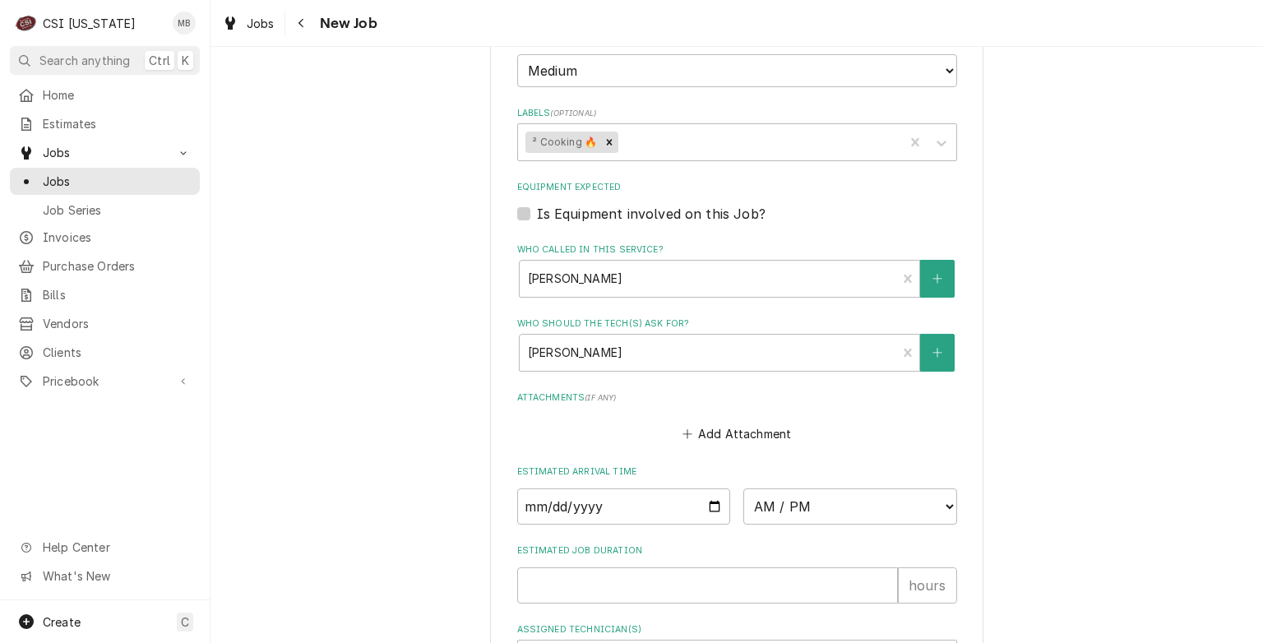
scroll to position [1683, 0]
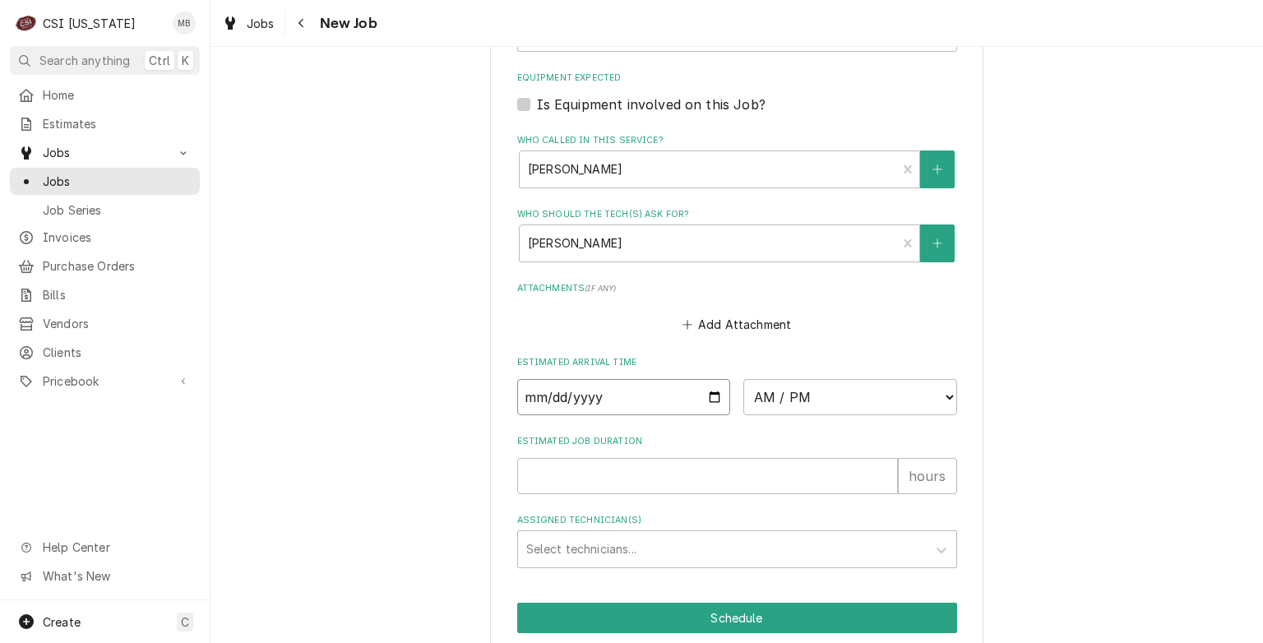
click at [709, 388] on input "Date" at bounding box center [624, 397] width 214 height 36
type textarea "x"
type input "2025-10-10"
type textarea "x"
click at [792, 401] on select "AM / PM 6:00 AM 6:15 AM 6:30 AM 6:45 AM 7:00 AM 7:15 AM 7:30 AM 7:45 AM 8:00 AM…" at bounding box center [850, 397] width 214 height 36
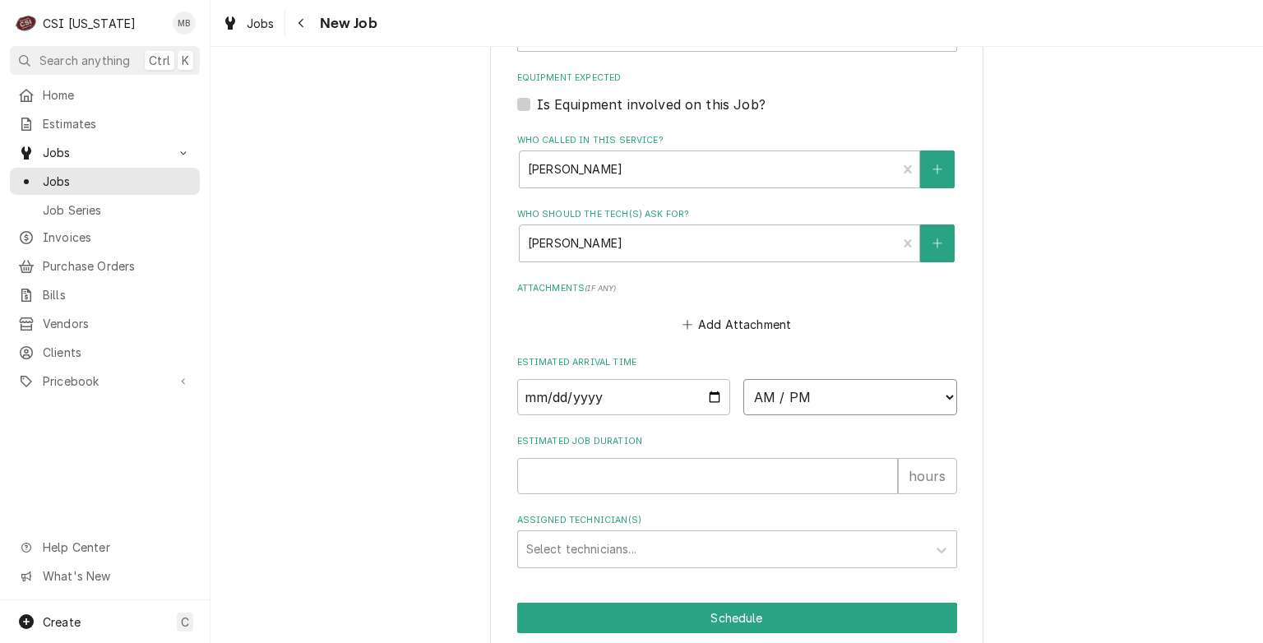
select select "07:00:00"
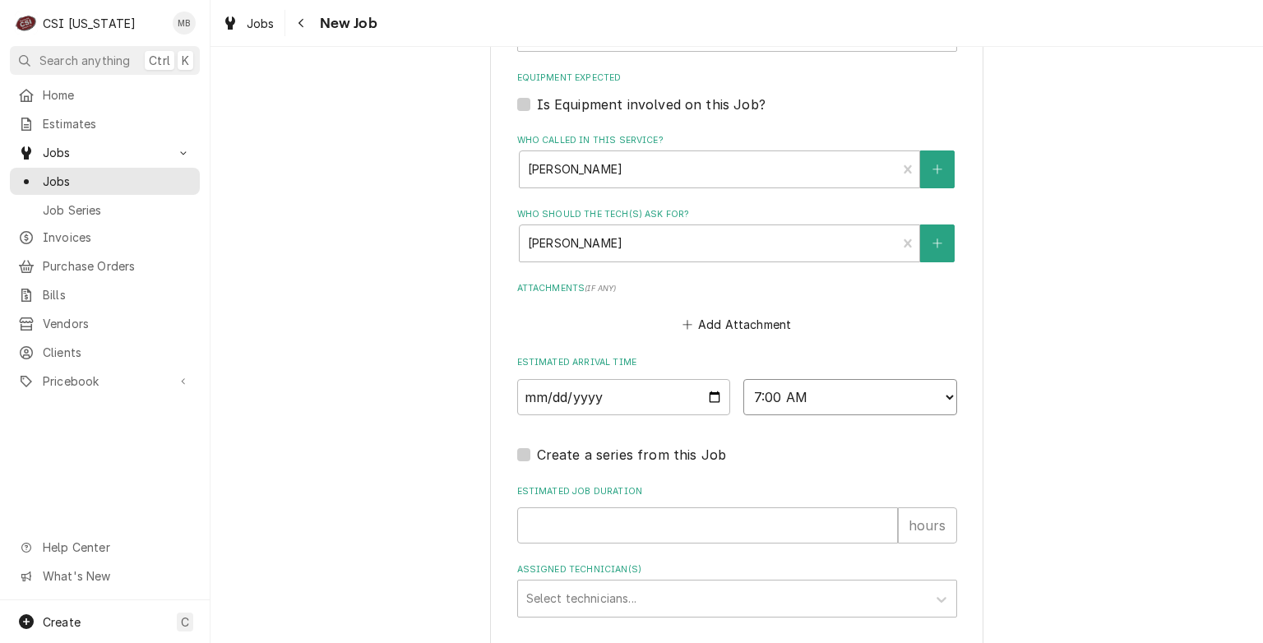
type textarea "x"
click at [940, 395] on select "AM / PM 6:00 AM 6:15 AM 6:30 AM 6:45 AM 7:00 AM 7:15 AM 7:30 AM 7:45 AM 8:00 AM…" at bounding box center [850, 397] width 214 height 36
select select "09:00:00"
click at [743, 379] on select "AM / PM 6:00 AM 6:15 AM 6:30 AM 6:45 AM 7:00 AM 7:15 AM 7:30 AM 7:45 AM 8:00 AM…" at bounding box center [850, 397] width 214 height 36
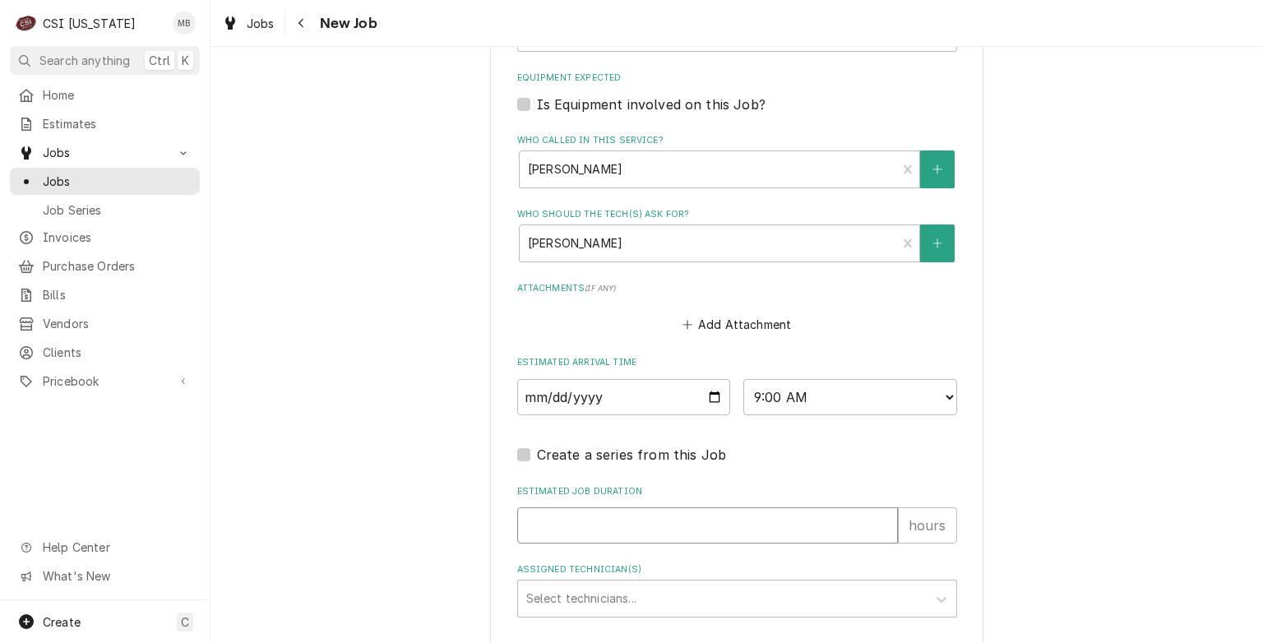
click at [621, 512] on input "Estimated Job Duration" at bounding box center [707, 525] width 381 height 36
type textarea "x"
type input "2"
type textarea "x"
type input "2"
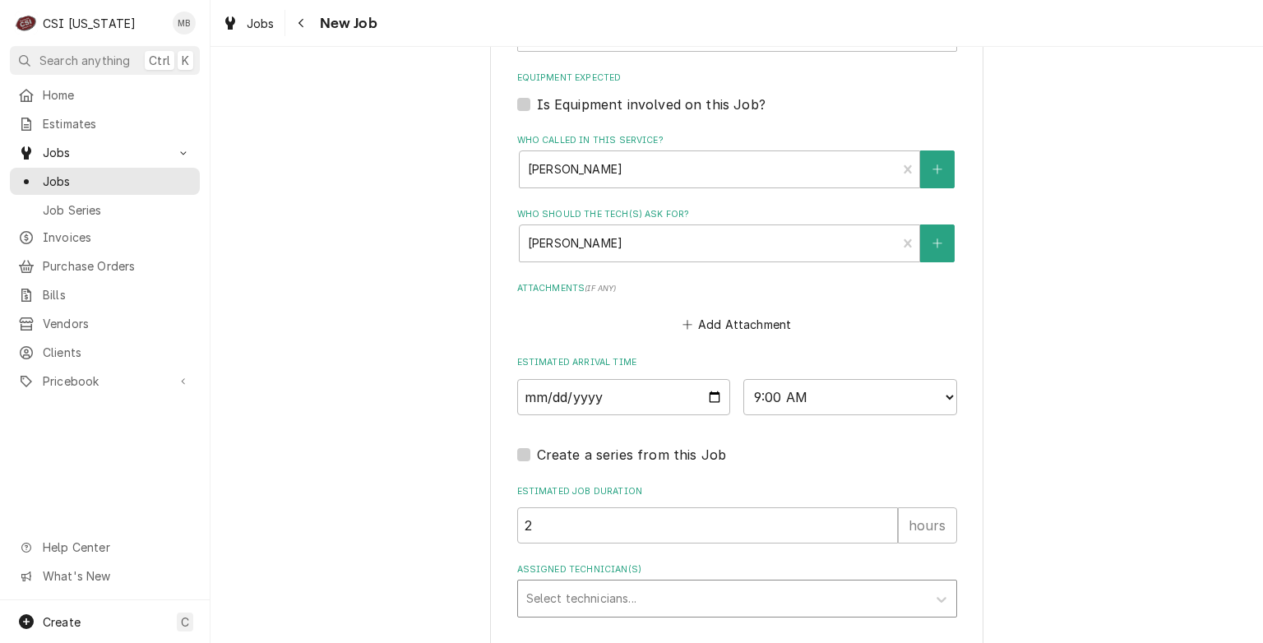
click at [617, 594] on div "Assigned Technician(s)" at bounding box center [722, 599] width 392 height 30
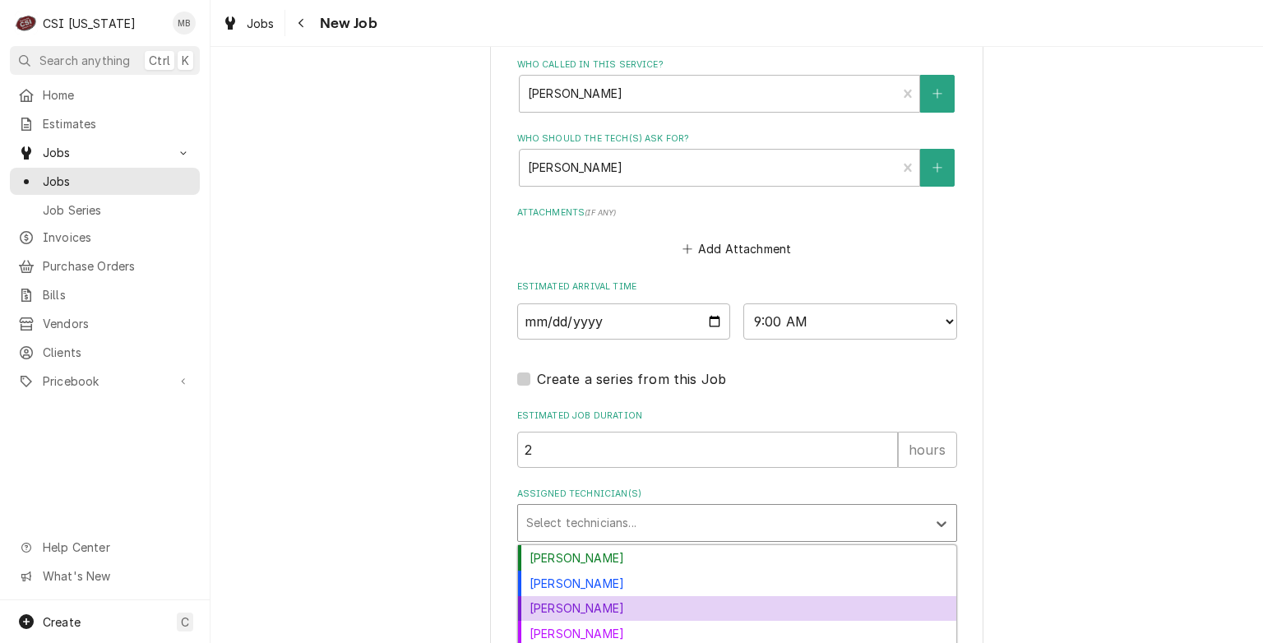
scroll to position [1822, 0]
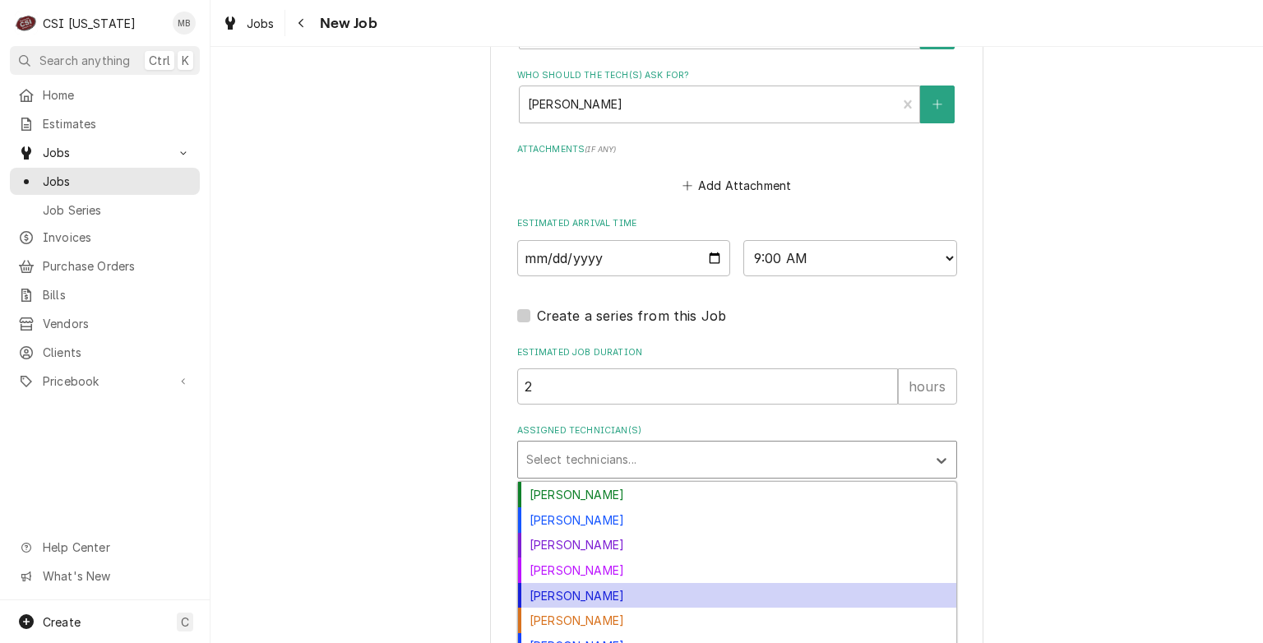
click at [570, 594] on div "[PERSON_NAME]" at bounding box center [737, 595] width 438 height 25
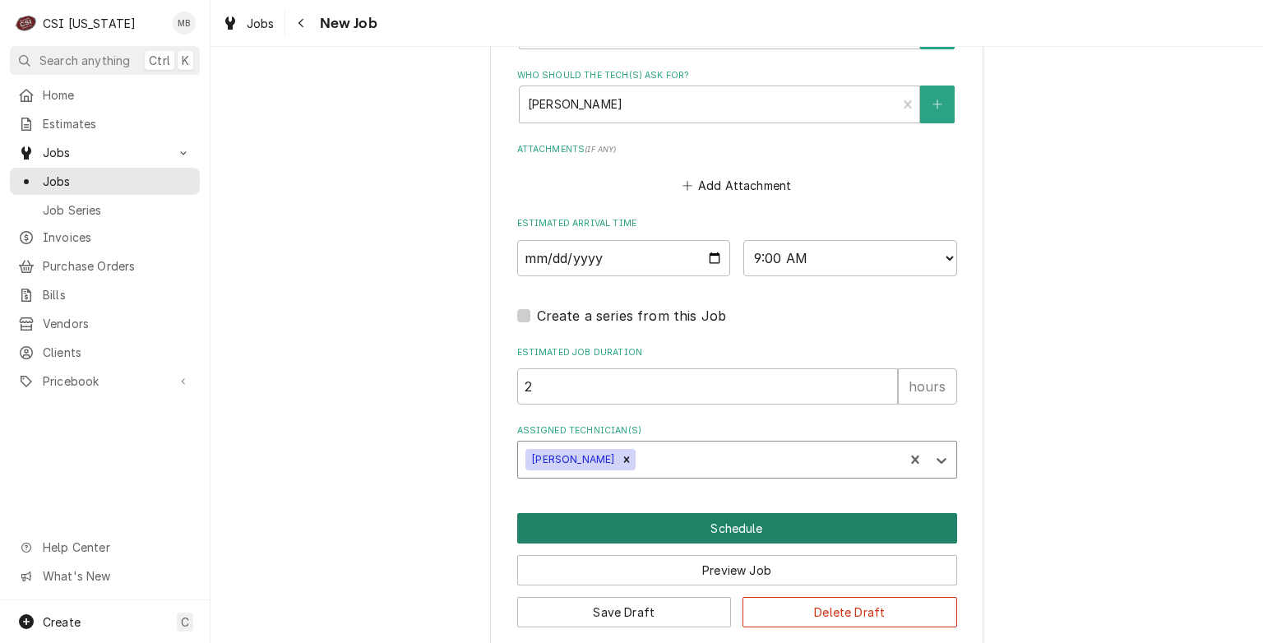
click at [732, 524] on button "Schedule" at bounding box center [737, 528] width 440 height 30
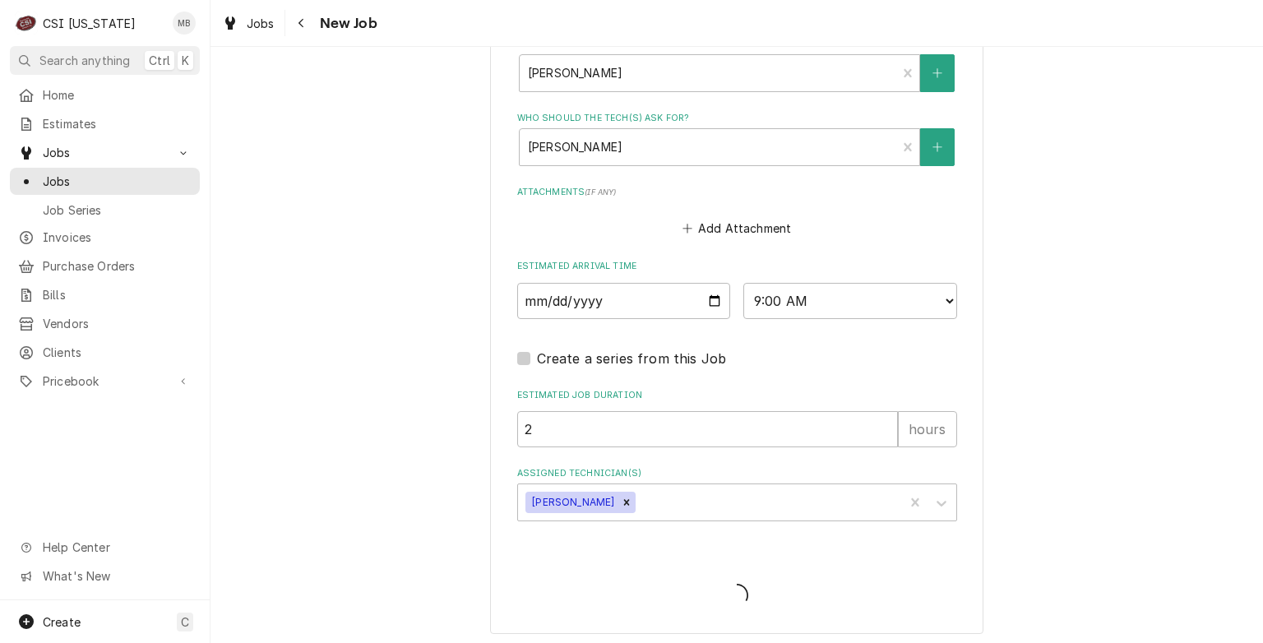
type textarea "x"
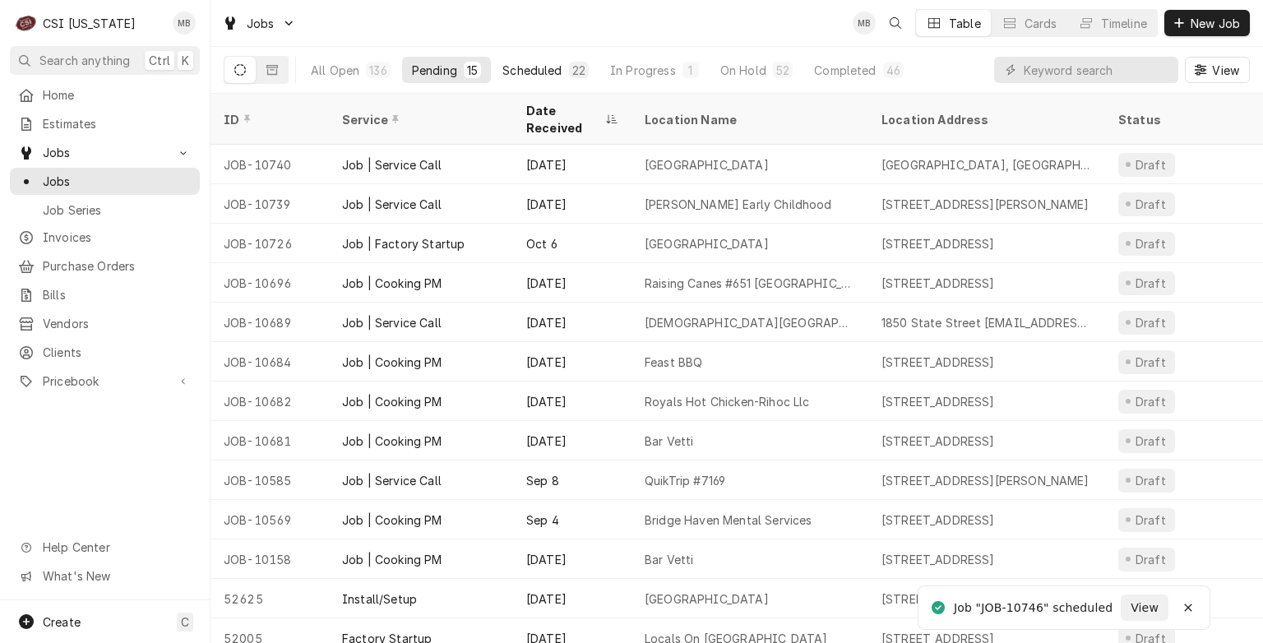
click at [511, 81] on button "Scheduled 22" at bounding box center [545, 70] width 106 height 26
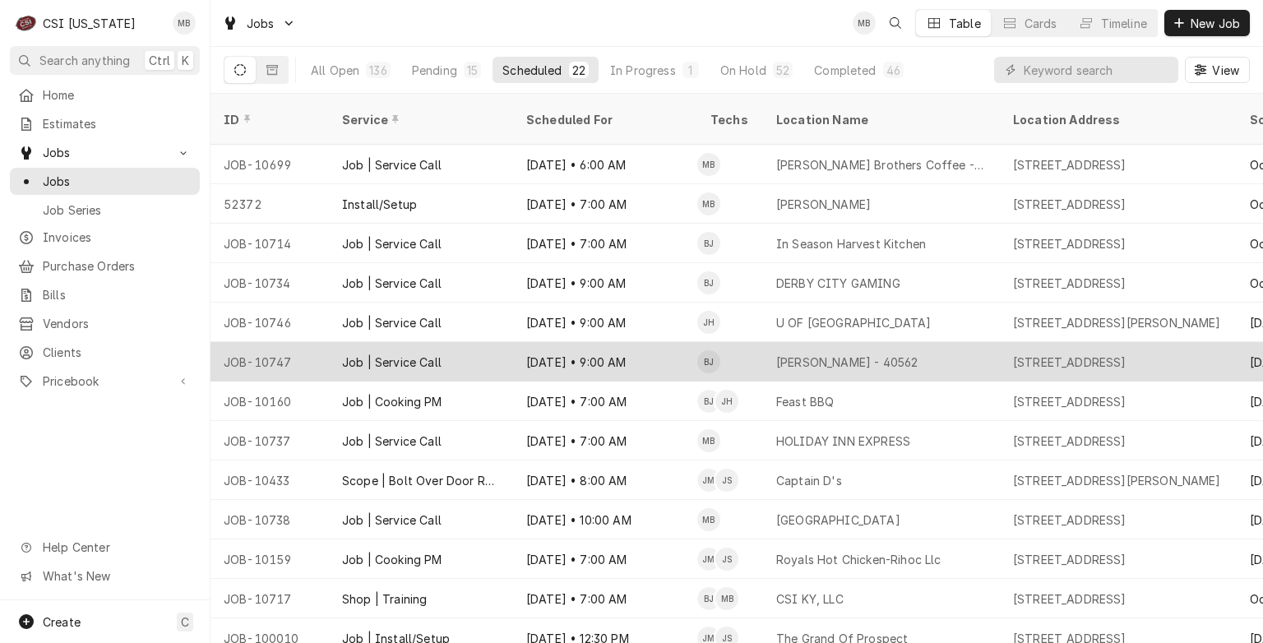
click at [751, 344] on td "BJ" at bounding box center [730, 361] width 66 height 39
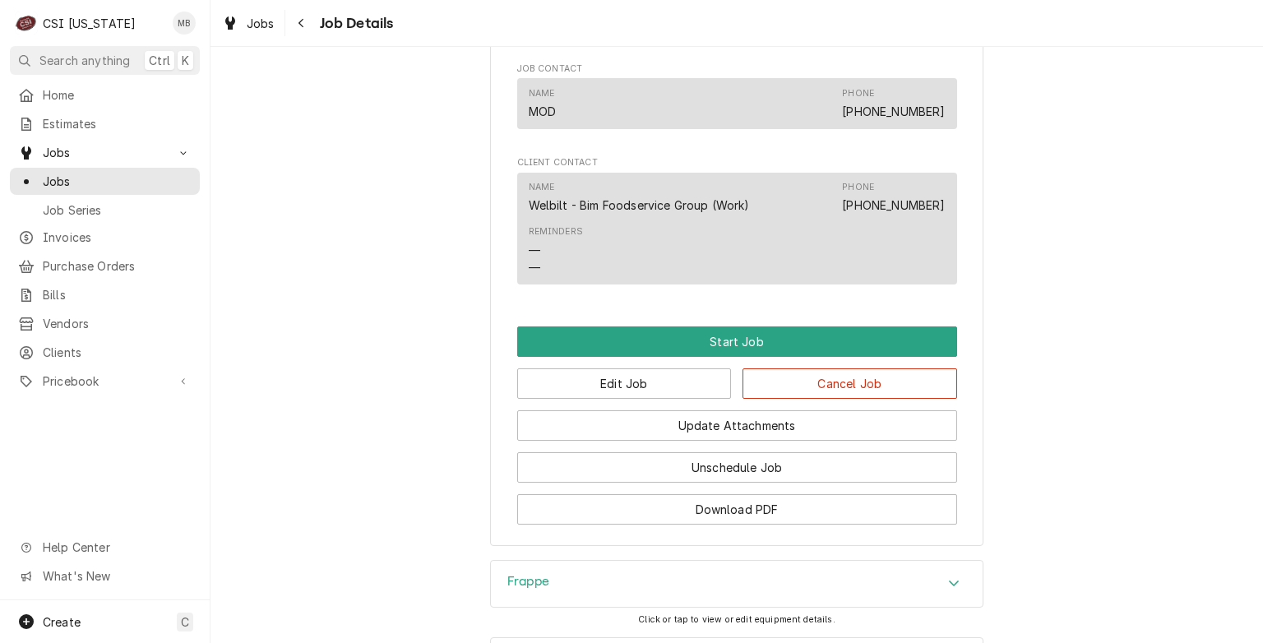
scroll to position [1457, 0]
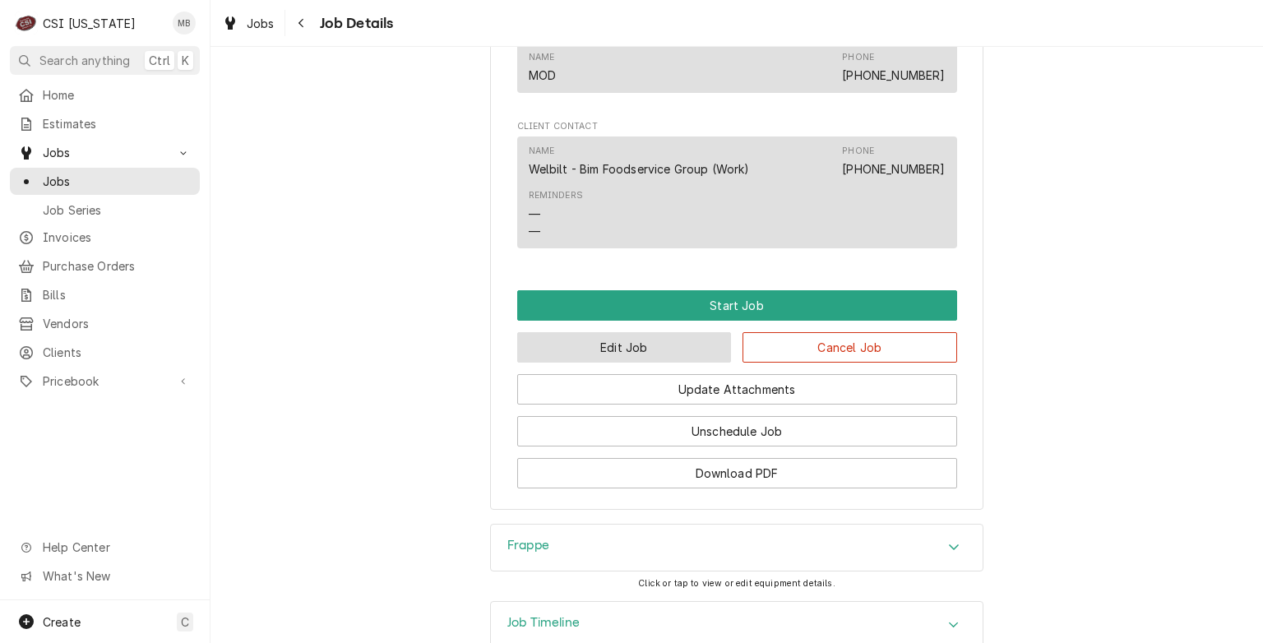
click at [579, 363] on button "Edit Job" at bounding box center [624, 347] width 215 height 30
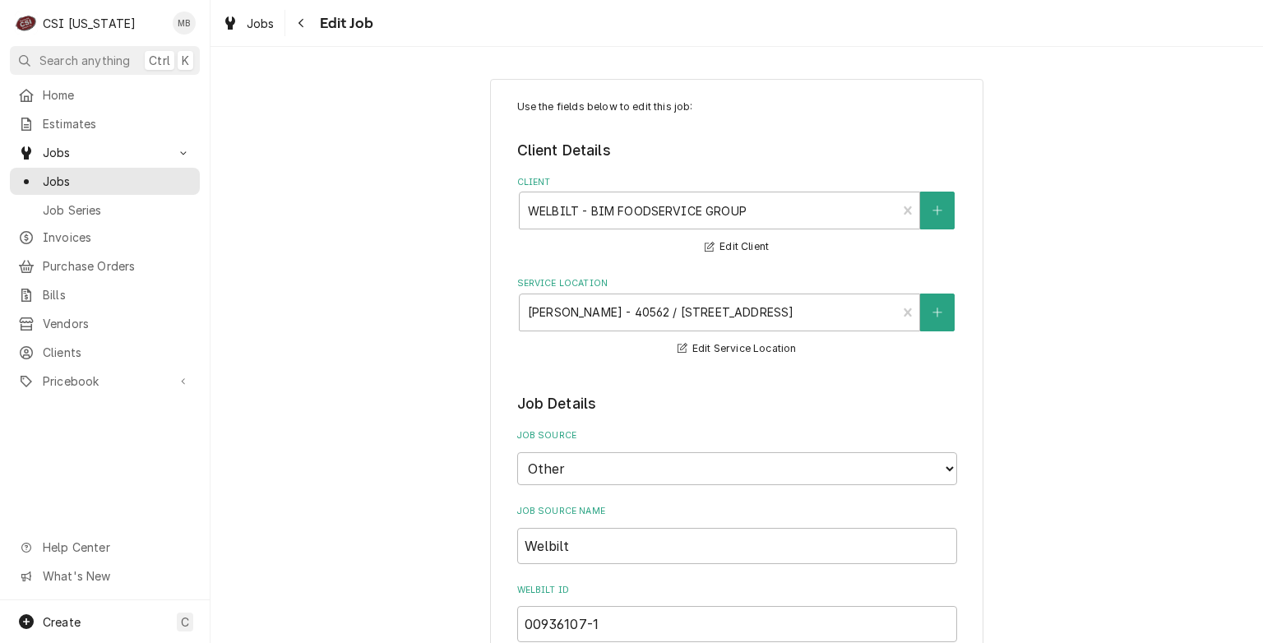
type textarea "x"
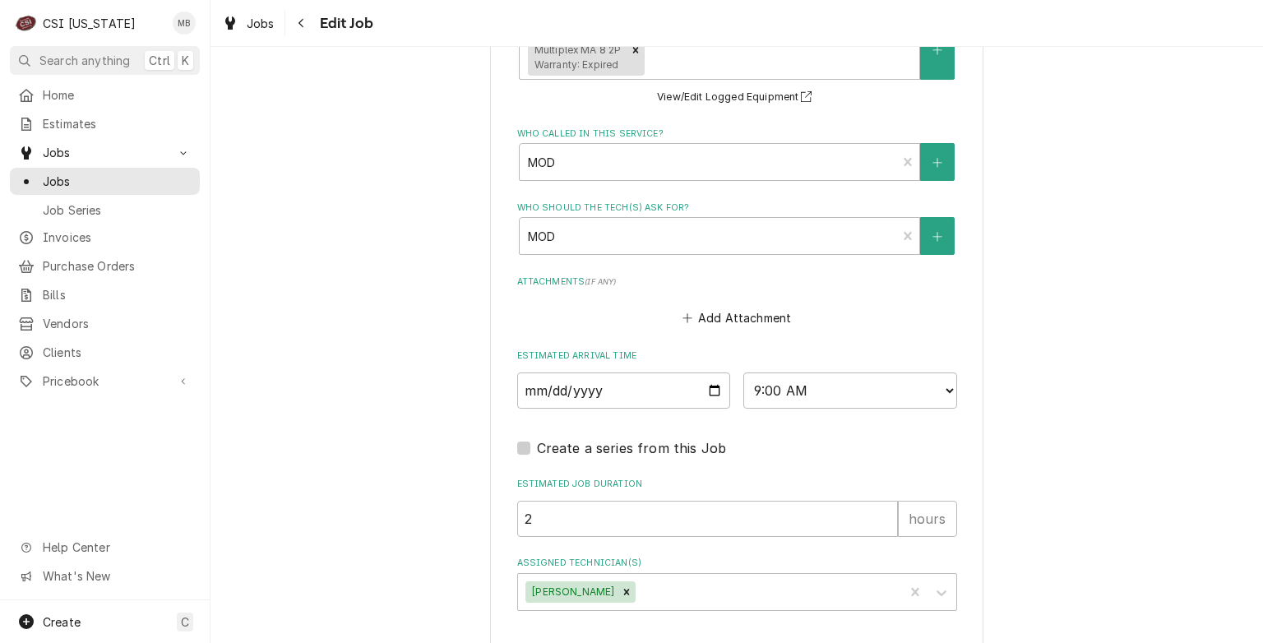
scroll to position [1679, 0]
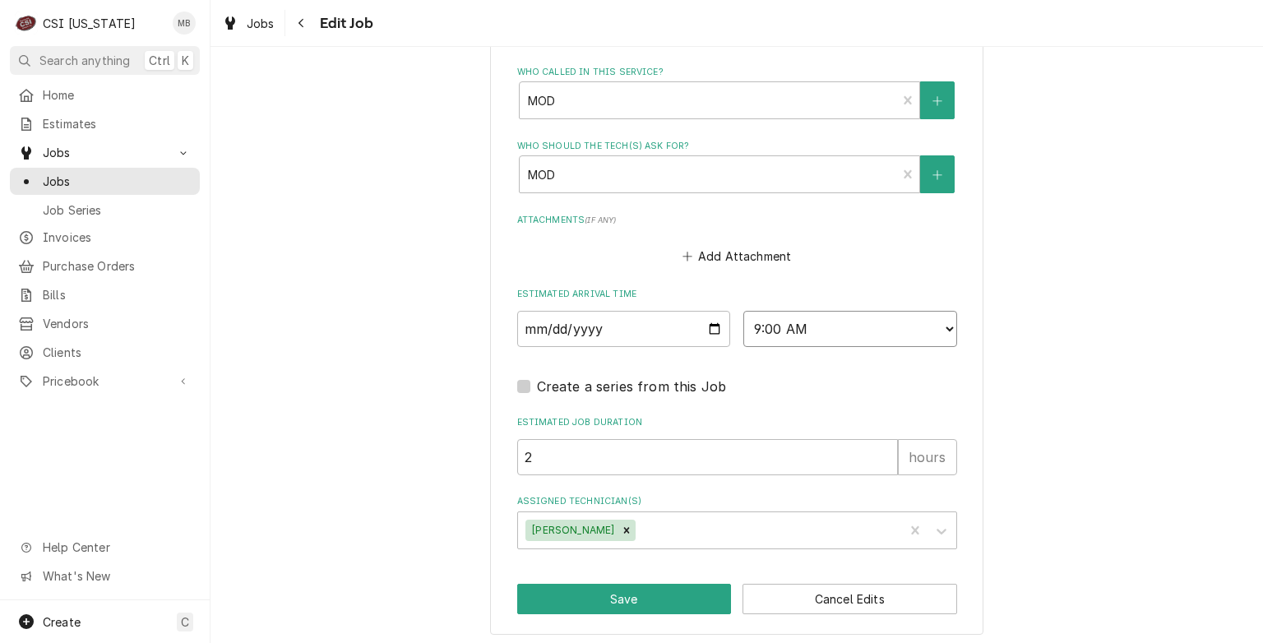
click at [820, 311] on select "AM / PM 6:00 AM 6:15 AM 6:30 AM 6:45 AM 7:00 AM 7:15 AM 7:30 AM 7:45 AM 8:00 AM…" at bounding box center [850, 329] width 214 height 36
select select "11:30:00"
click at [743, 311] on select "AM / PM 6:00 AM 6:15 AM 6:30 AM 6:45 AM 7:00 AM 7:15 AM 7:30 AM 7:45 AM 8:00 AM…" at bounding box center [850, 329] width 214 height 36
type textarea "x"
click at [808, 312] on select "AM / PM 6:00 AM 6:15 AM 6:30 AM 6:45 AM 7:00 AM 7:15 AM 7:30 AM 7:45 AM 8:00 AM…" at bounding box center [850, 329] width 214 height 36
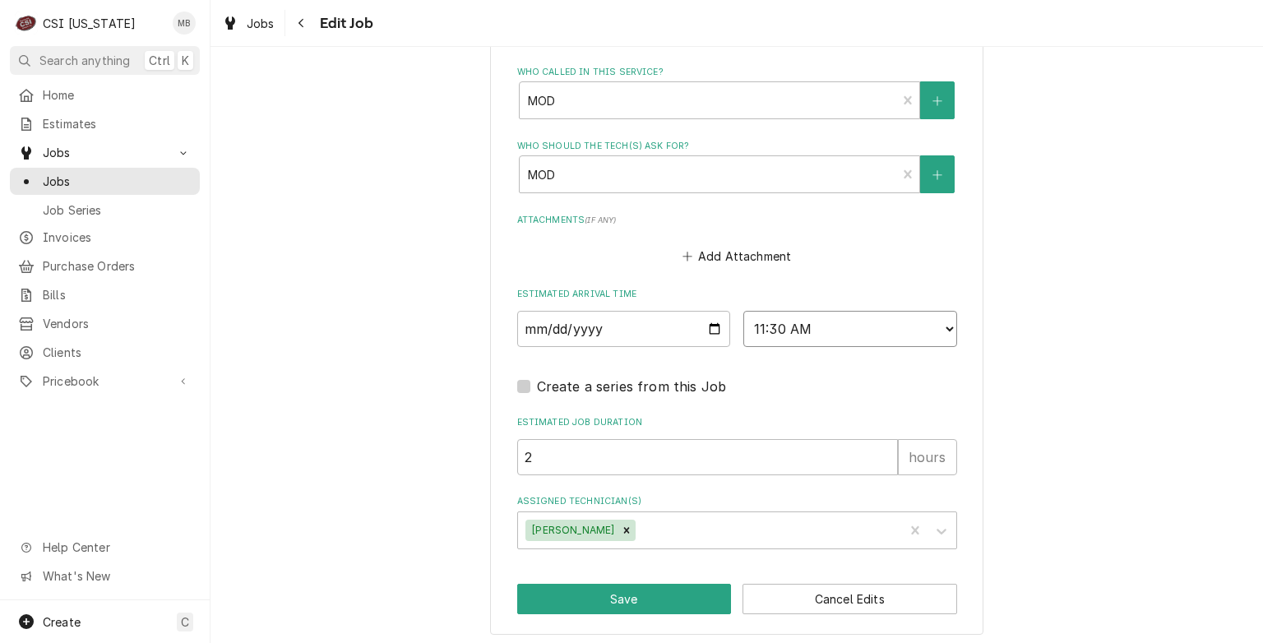
select select "11:00:00"
click at [743, 311] on select "AM / PM 6:00 AM 6:15 AM 6:30 AM 6:45 AM 7:00 AM 7:15 AM 7:30 AM 7:45 AM 8:00 AM…" at bounding box center [850, 329] width 214 height 36
click at [647, 584] on button "Save" at bounding box center [624, 599] width 215 height 30
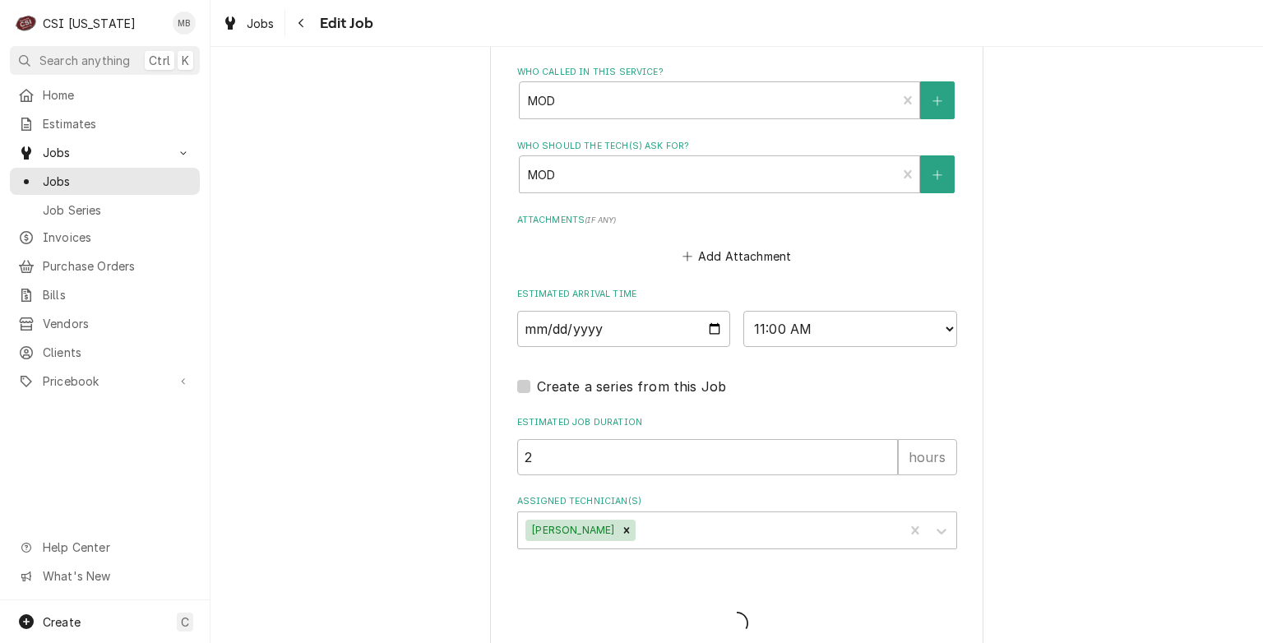
type textarea "x"
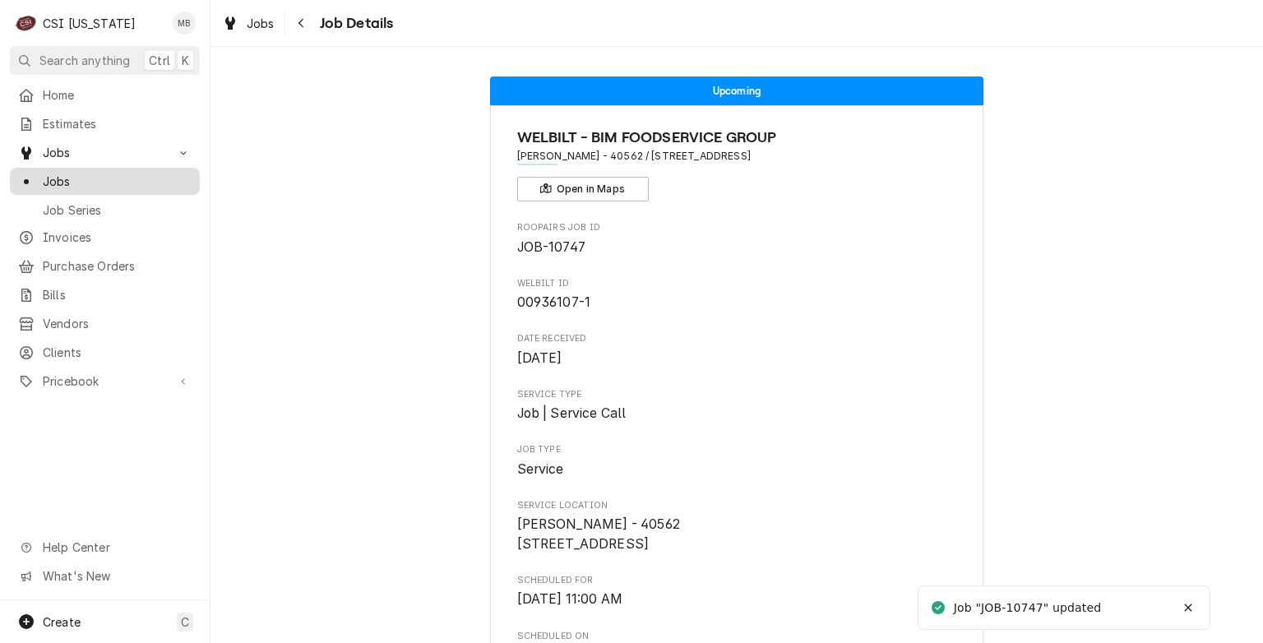
click at [69, 179] on span "Jobs" at bounding box center [117, 181] width 149 height 17
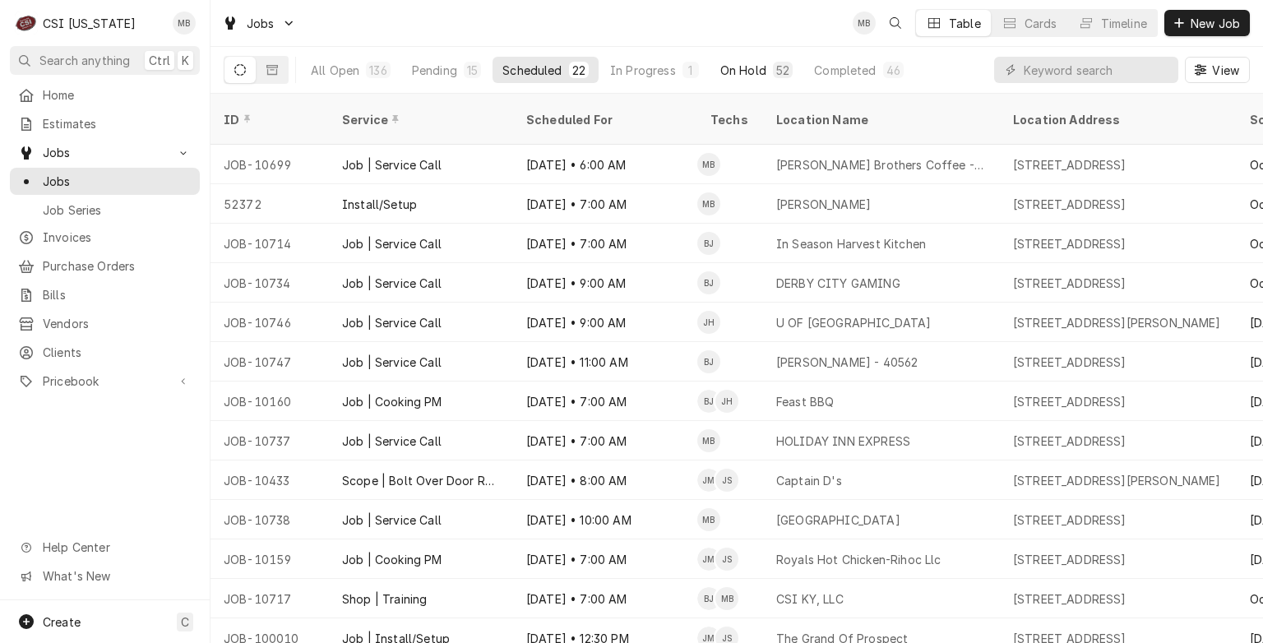
click at [734, 72] on div "On Hold" at bounding box center [743, 70] width 46 height 17
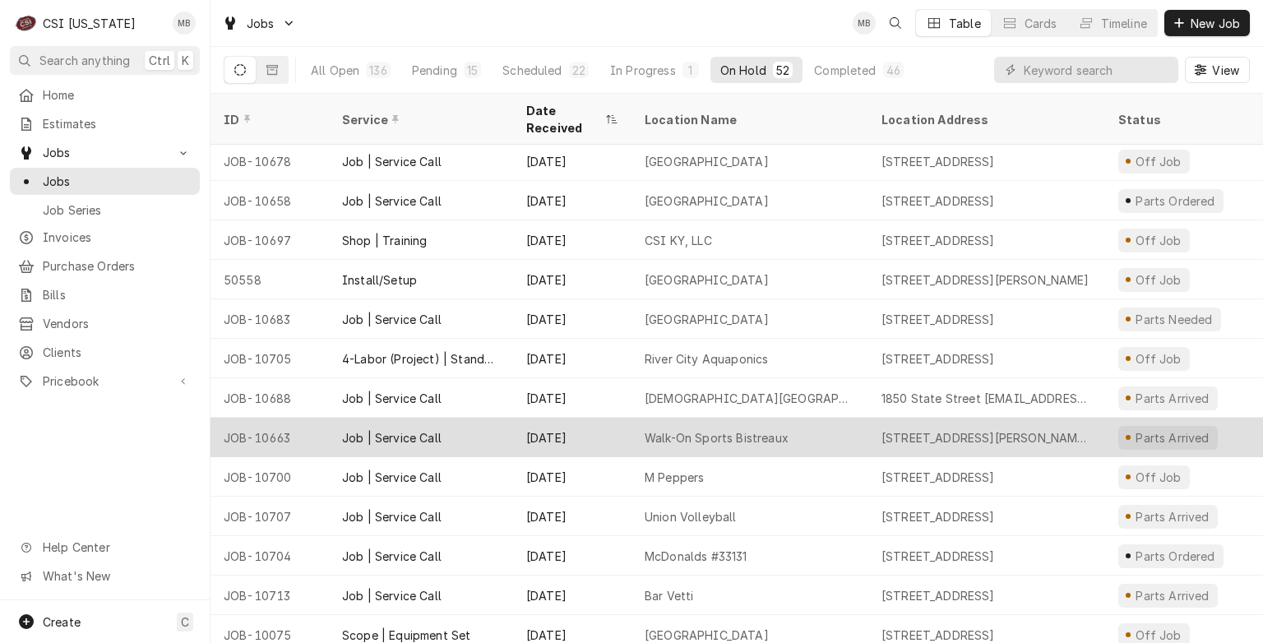
scroll to position [977, 0]
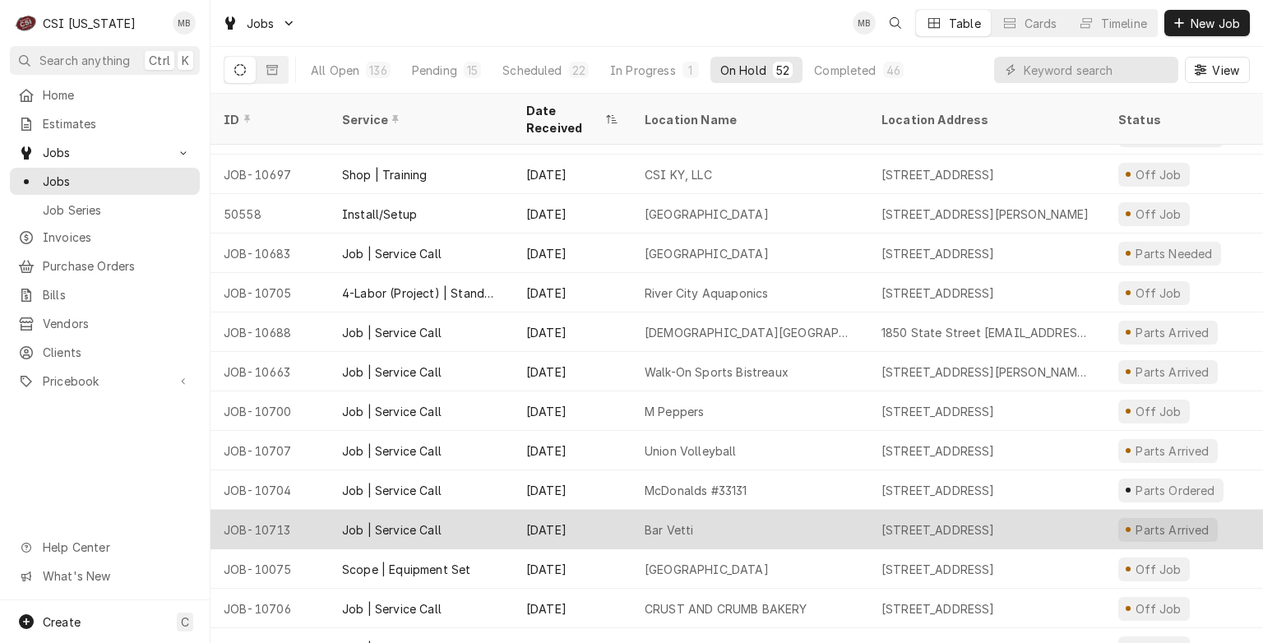
click at [538, 510] on div "Oct 4" at bounding box center [572, 529] width 118 height 39
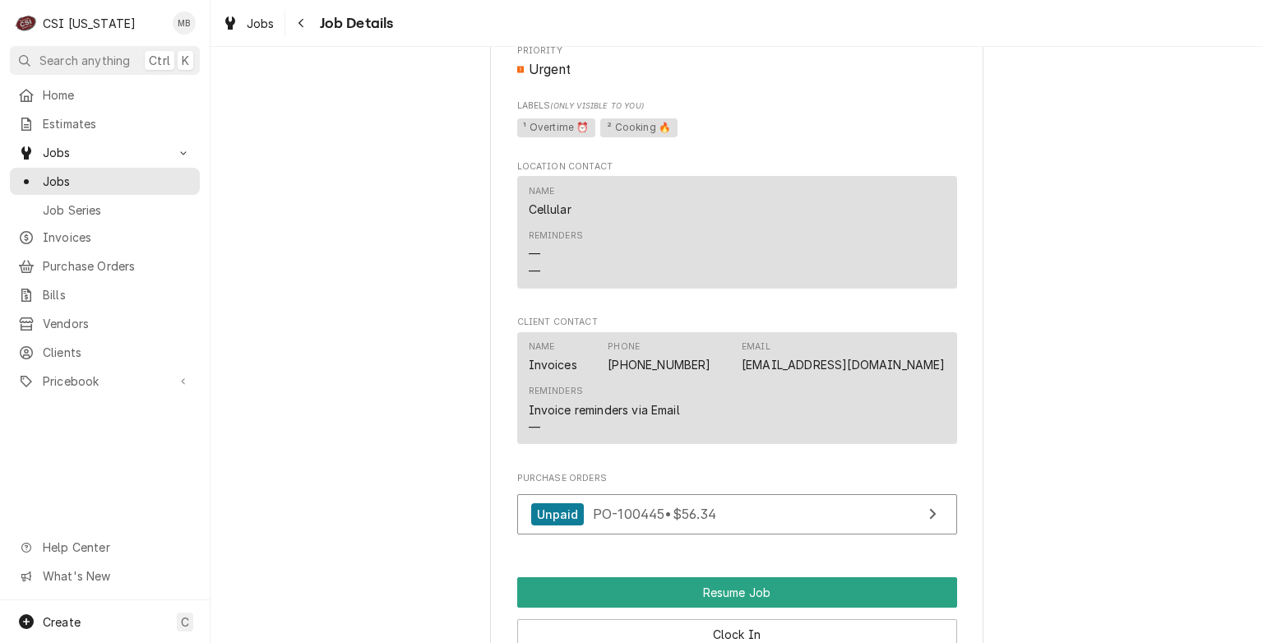
scroll to position [1468, 0]
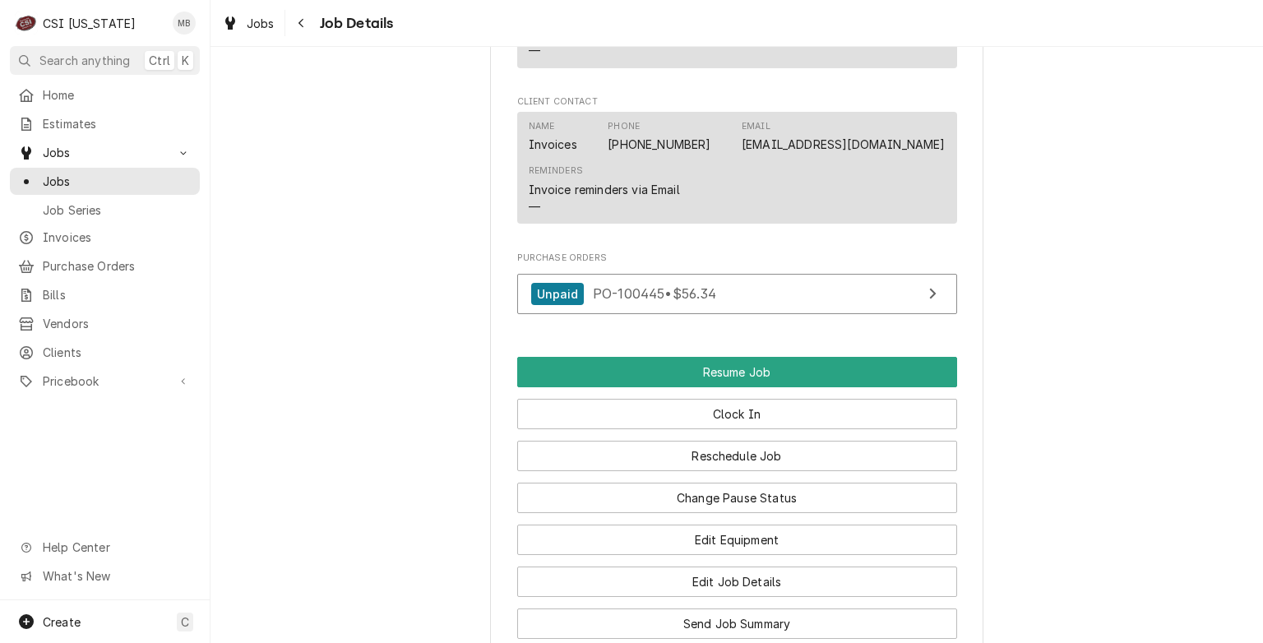
click at [663, 455] on div "Reschedule Job" at bounding box center [737, 450] width 440 height 42
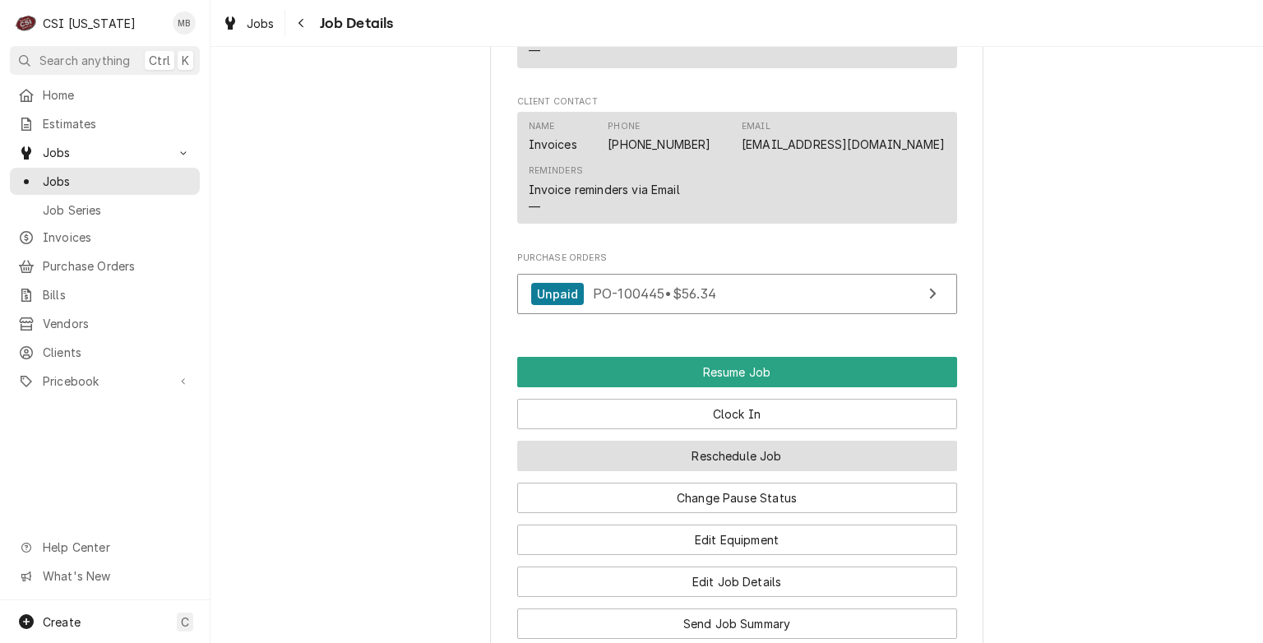
click at [661, 471] on button "Reschedule Job" at bounding box center [737, 456] width 440 height 30
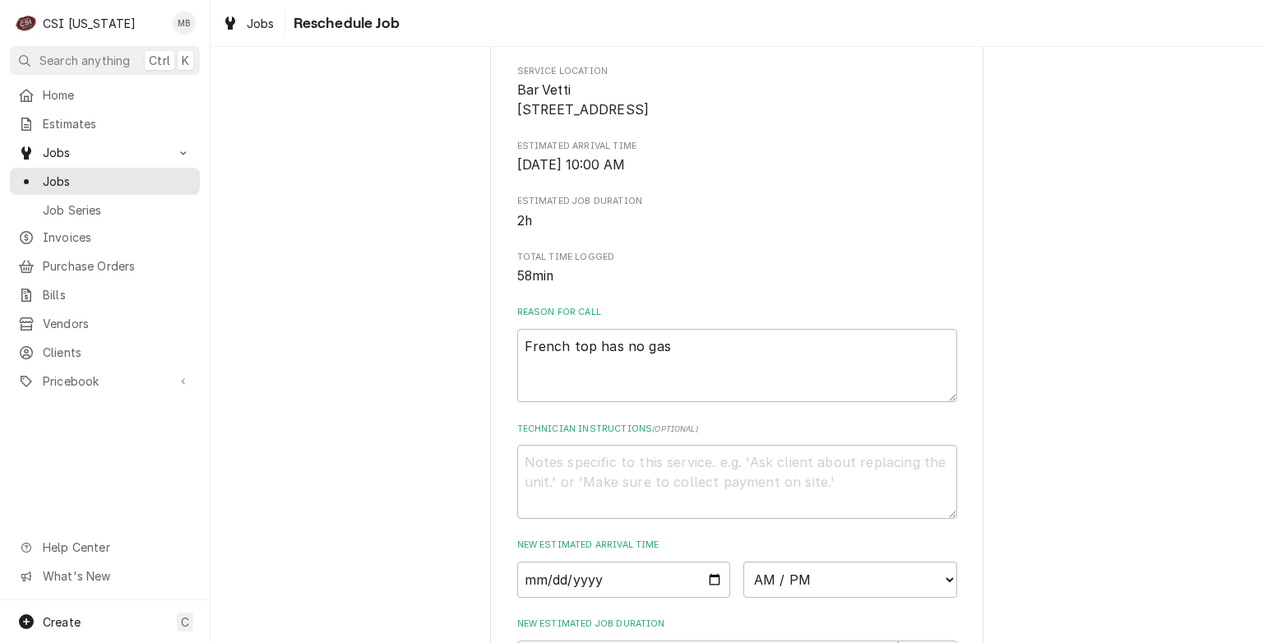
scroll to position [298, 0]
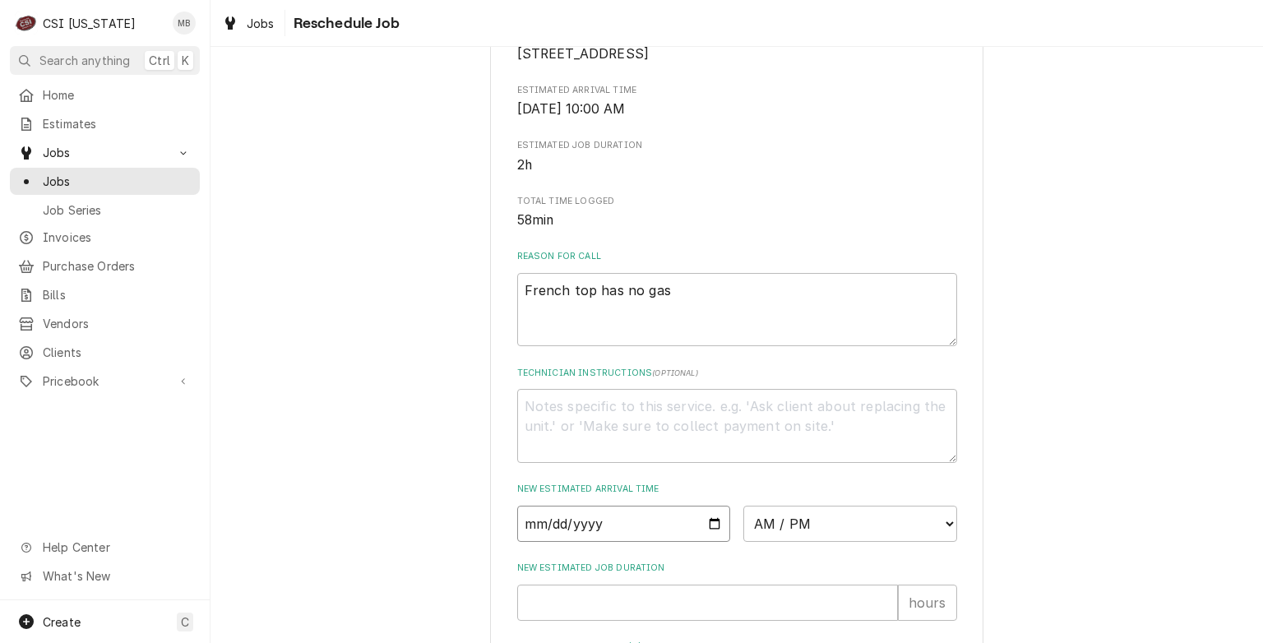
click at [717, 542] on input "Date" at bounding box center [624, 524] width 214 height 36
click at [708, 542] on input "Date" at bounding box center [624, 524] width 214 height 36
type input "2025-10-10"
type textarea "x"
click at [760, 542] on select "AM / PM 6:00 AM 6:15 AM 6:30 AM 6:45 AM 7:00 AM 7:15 AM 7:30 AM 7:45 AM 8:00 AM…" at bounding box center [850, 524] width 214 height 36
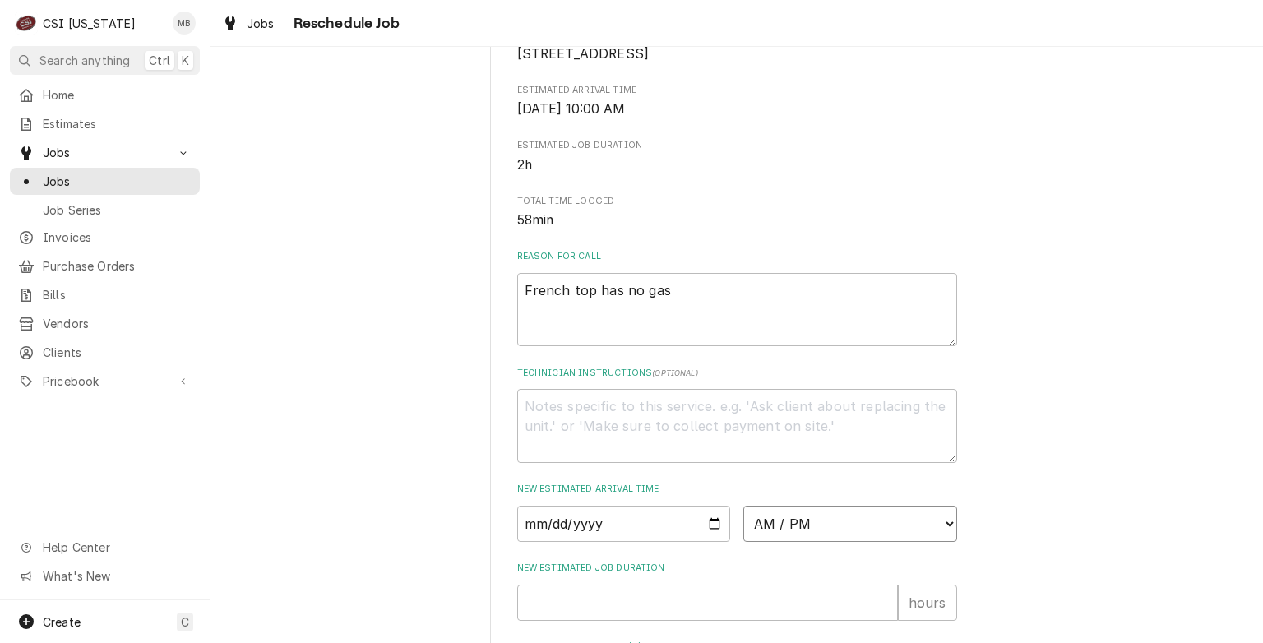
select select "07:00:00"
click at [743, 524] on select "AM / PM 6:00 AM 6:15 AM 6:30 AM 6:45 AM 7:00 AM 7:15 AM 7:30 AM 7:45 AM 8:00 AM…" at bounding box center [850, 524] width 214 height 36
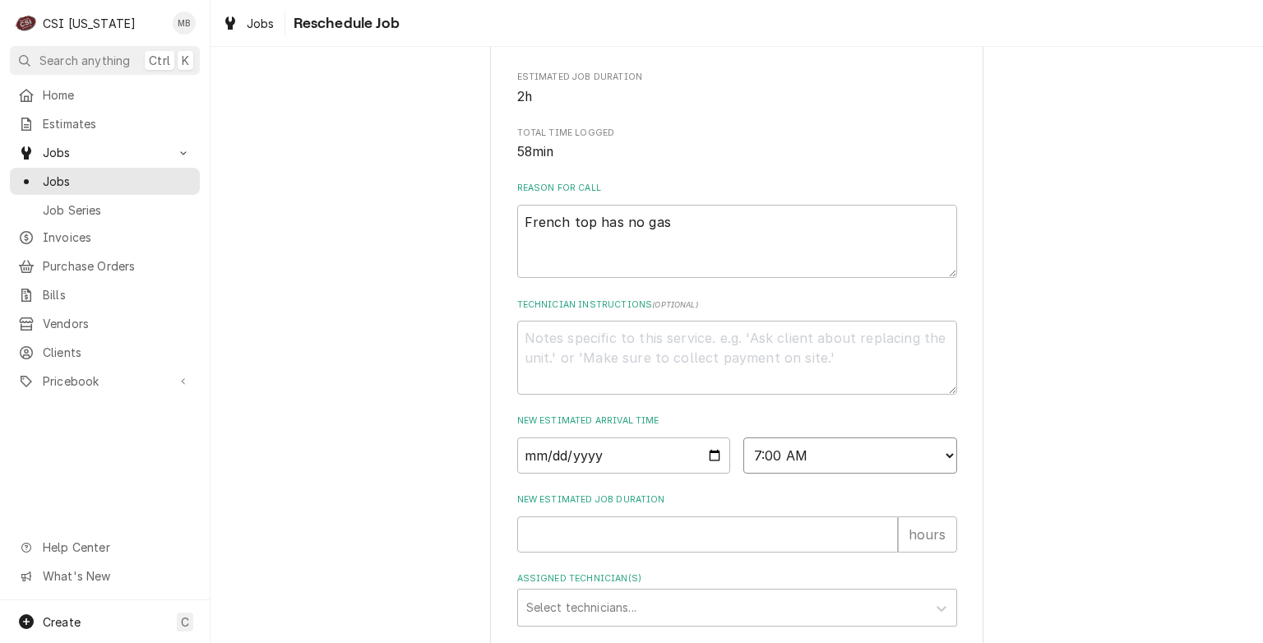
scroll to position [367, 0]
click at [574, 536] on input "New Estimated Job Duration" at bounding box center [707, 533] width 381 height 36
type textarea "x"
type input "2"
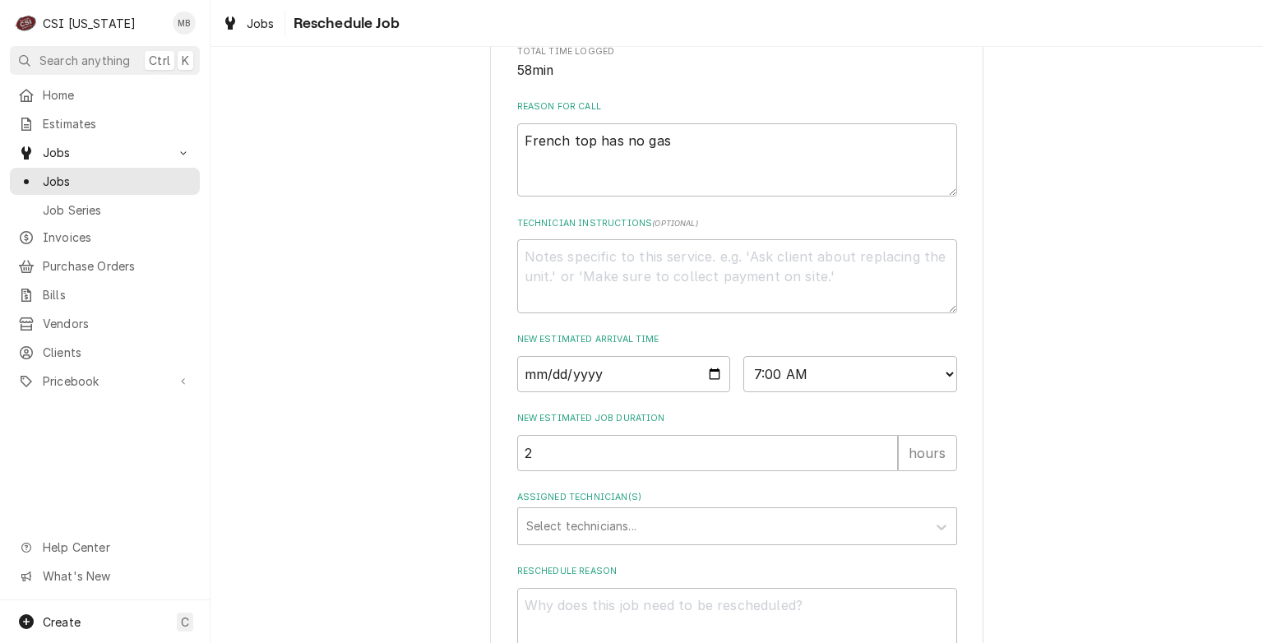
scroll to position [448, 0]
click at [555, 540] on div "Assigned Technician(s)" at bounding box center [722, 526] width 392 height 30
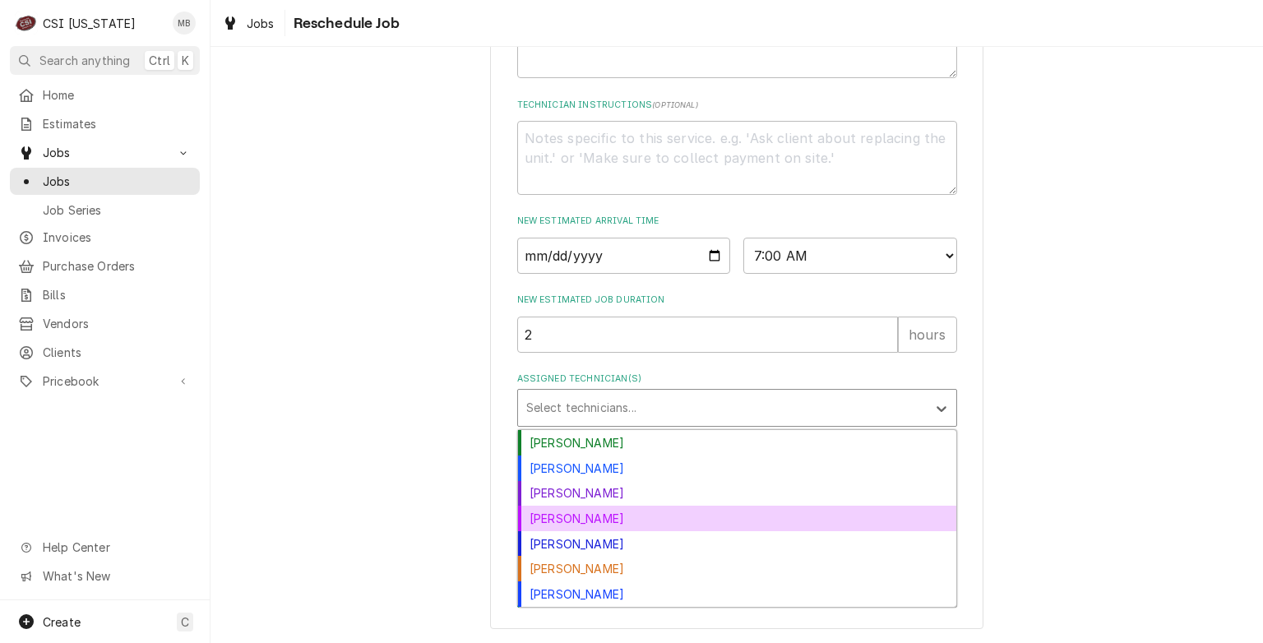
scroll to position [584, 0]
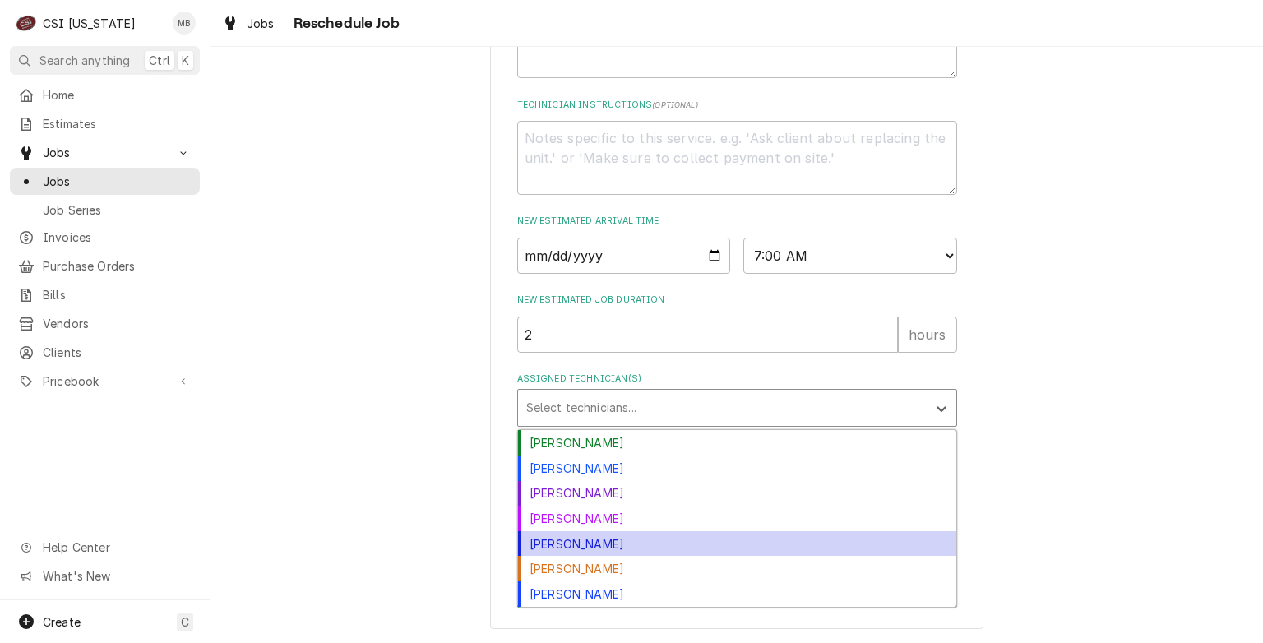
click at [548, 548] on div "Jeff Hartley" at bounding box center [737, 543] width 438 height 25
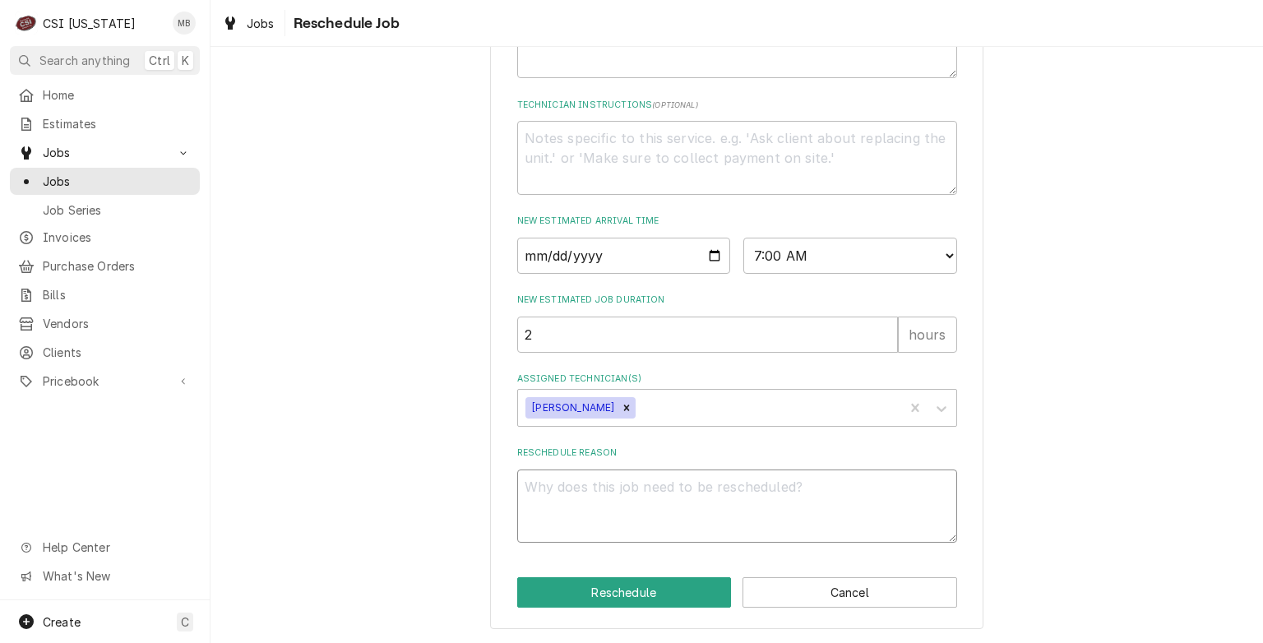
click at [546, 473] on textarea "Reschedule Reason" at bounding box center [737, 506] width 440 height 74
type textarea "x"
type textarea "P"
type textarea "x"
type textarea "PA"
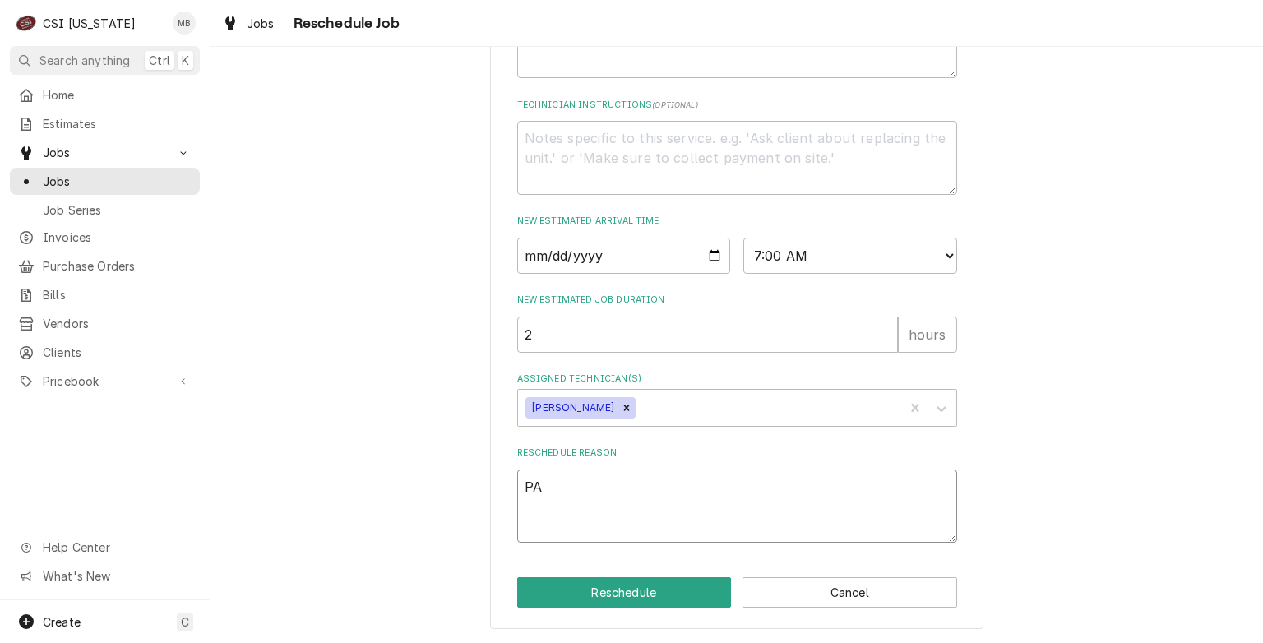
type textarea "x"
type textarea "PAR"
type textarea "x"
type textarea "PART"
type textarea "x"
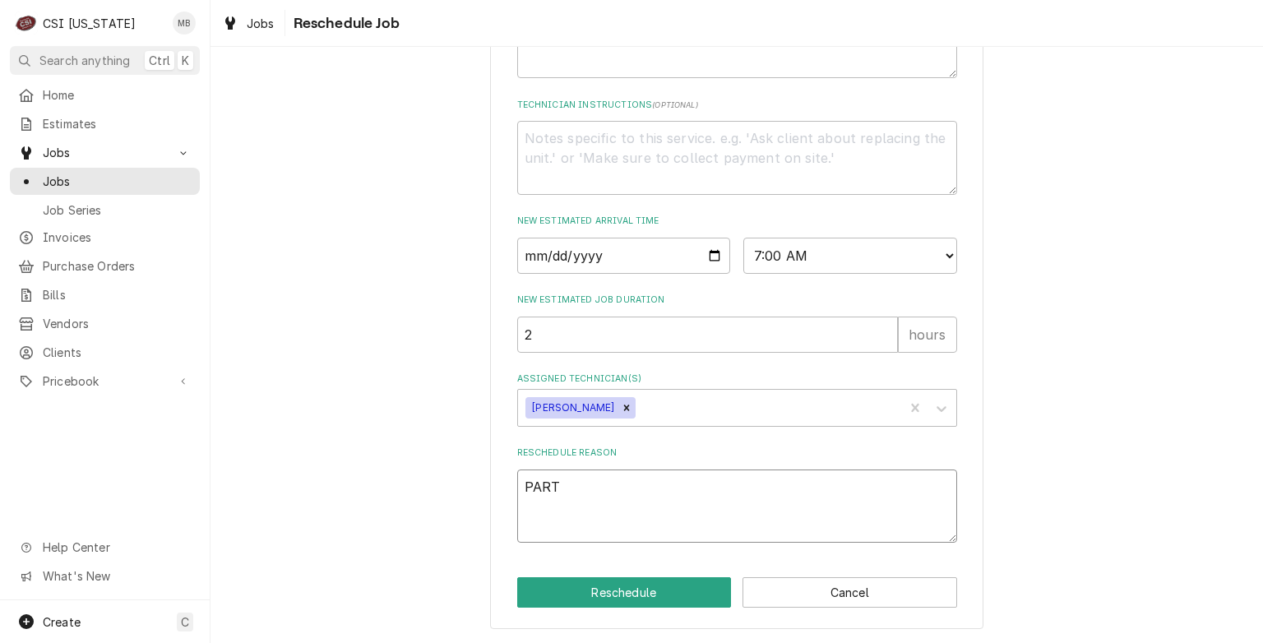
type textarea "PARTS"
type textarea "x"
type textarea "PARTS A"
type textarea "x"
type textarea "PARTS AR"
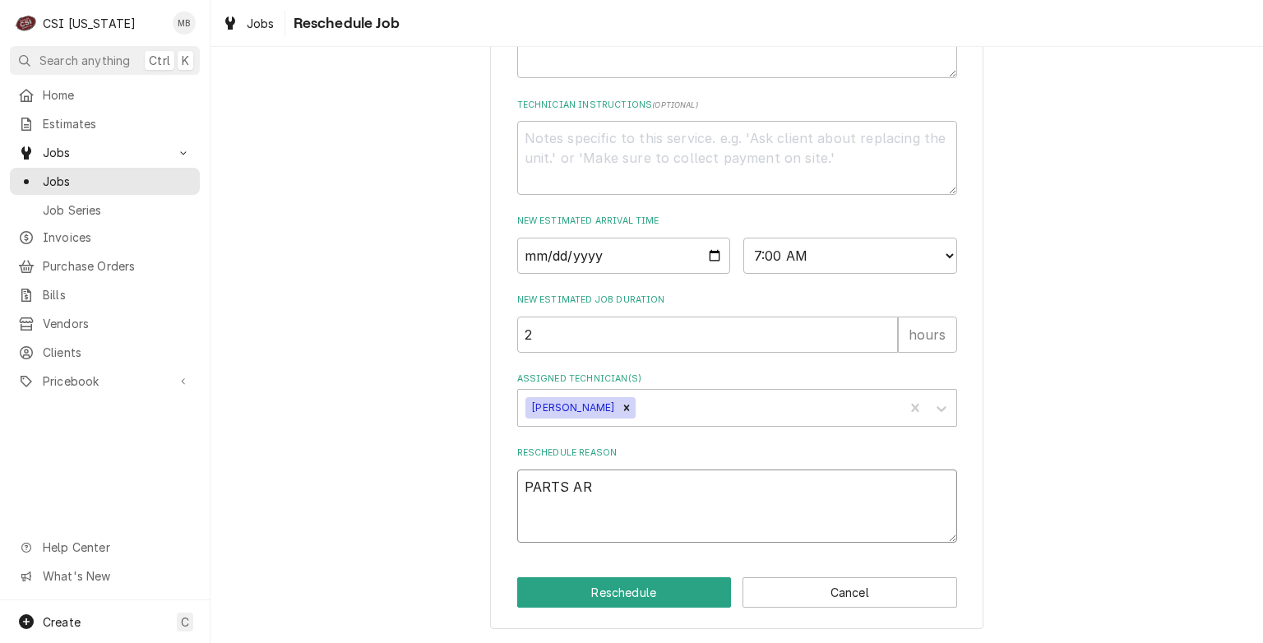
type textarea "x"
type textarea "PARTS ARR"
type textarea "x"
type textarea "PARTS ARRI"
type textarea "x"
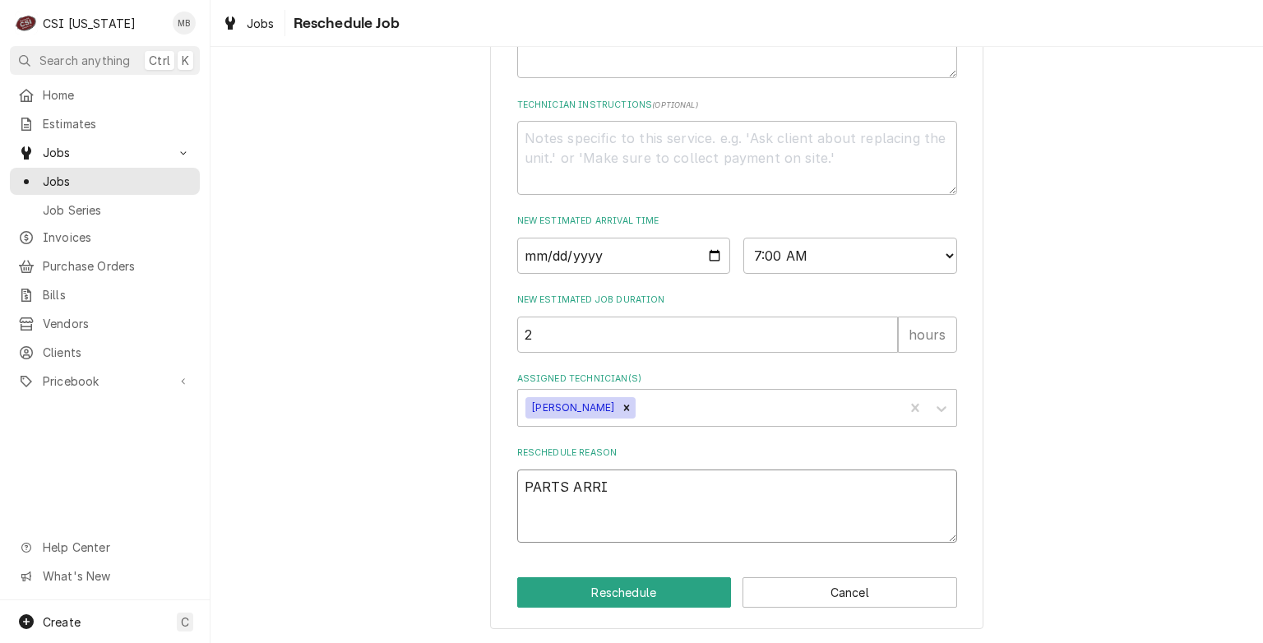
type textarea "PARTS ARRIV"
type textarea "x"
type textarea "PARTS ARRIVE"
type textarea "x"
type textarea "PARTS ARRIVED"
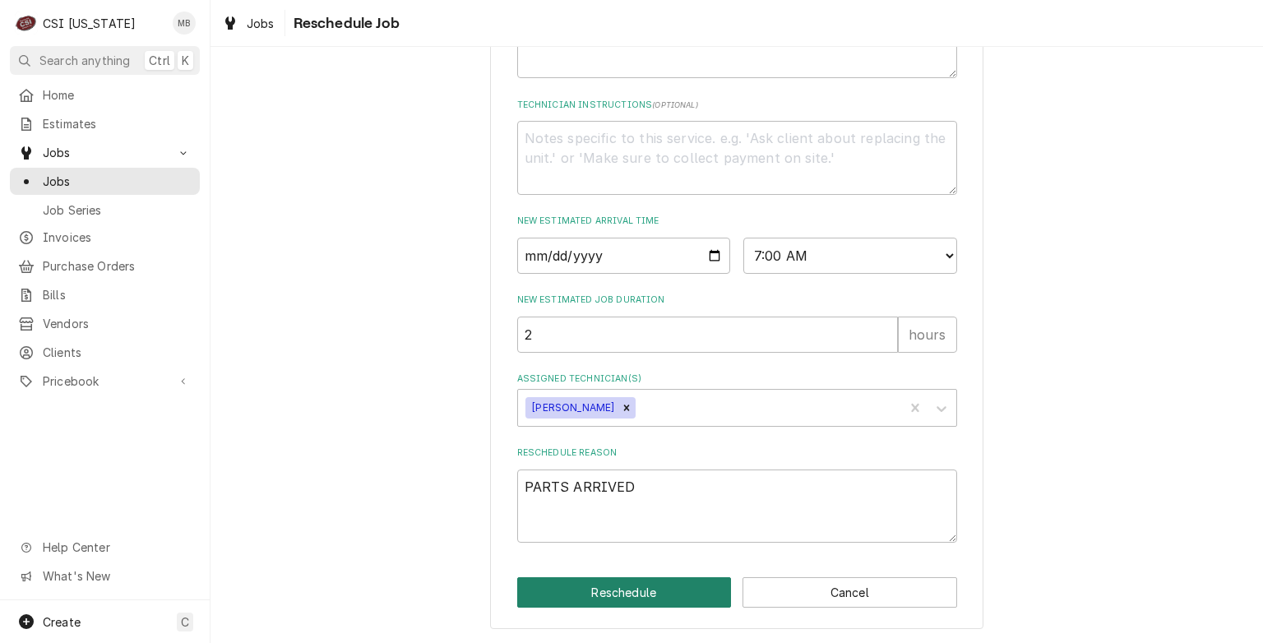
click at [612, 581] on button "Reschedule" at bounding box center [624, 592] width 215 height 30
type textarea "x"
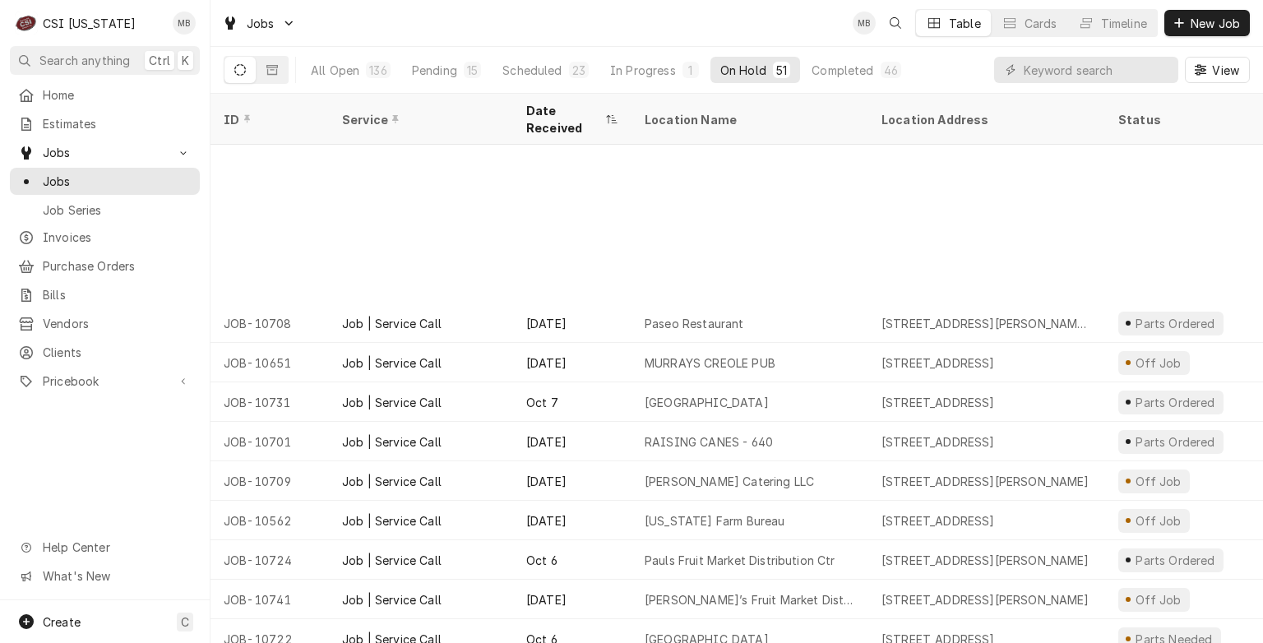
scroll to position [1506, 0]
